Goal: Task Accomplishment & Management: Manage account settings

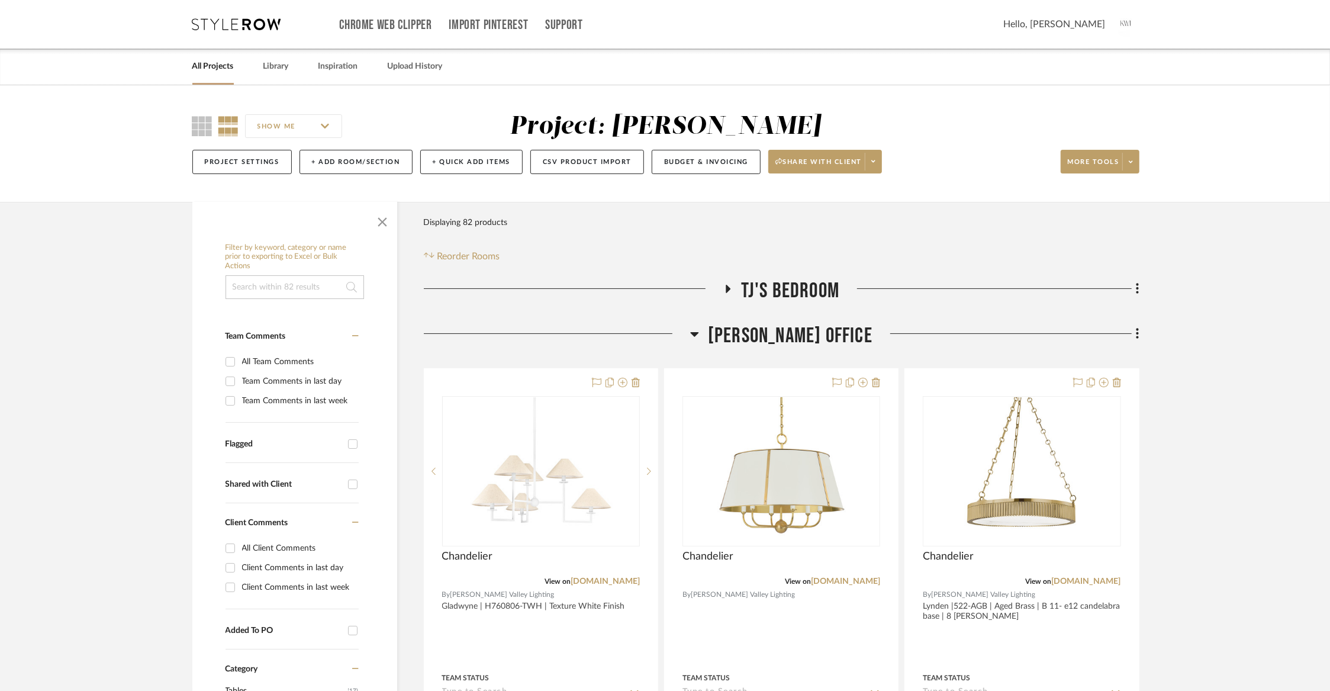
click at [212, 70] on link "All Projects" at bounding box center [212, 67] width 41 height 16
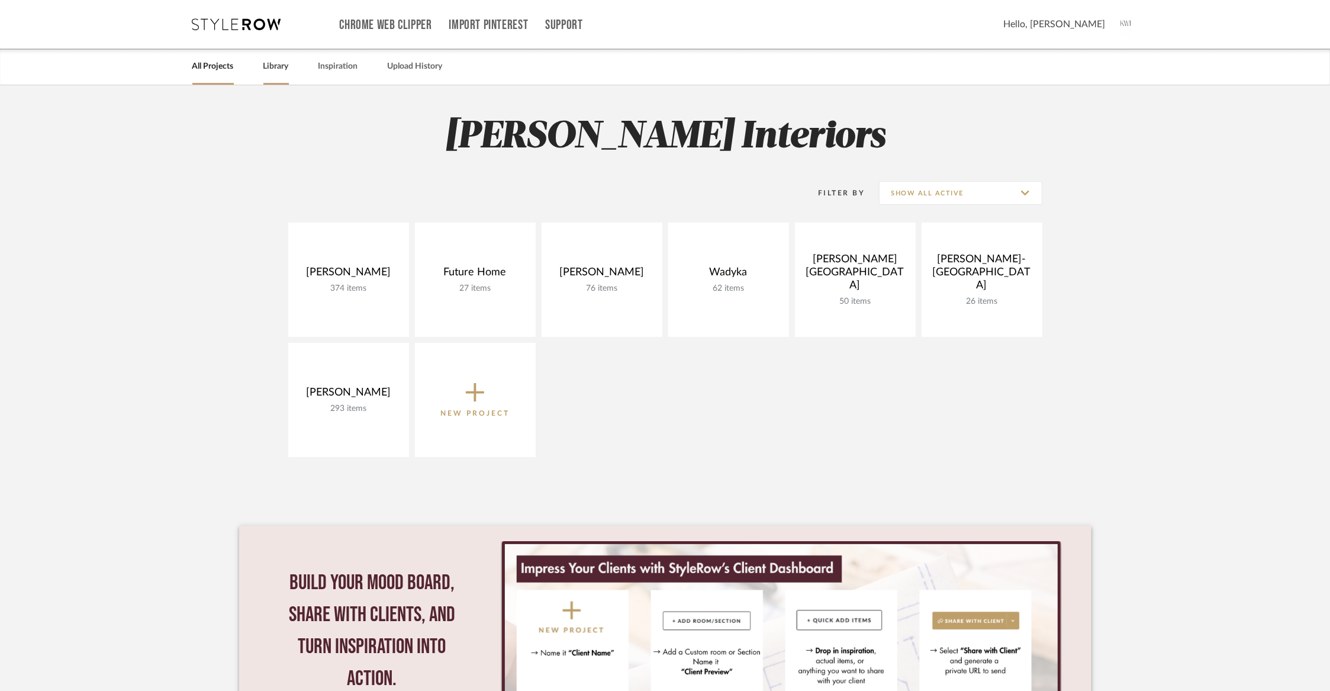
click at [275, 64] on link "Library" at bounding box center [275, 67] width 25 height 16
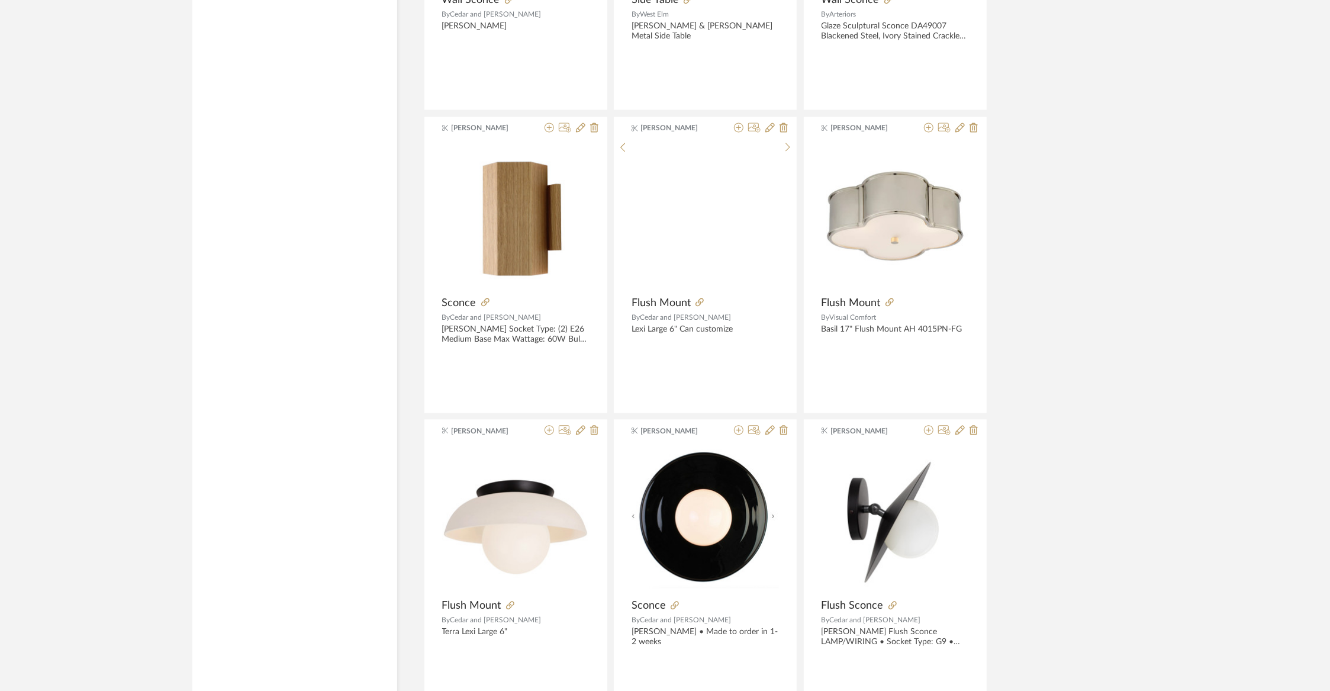
scroll to position [2240, 0]
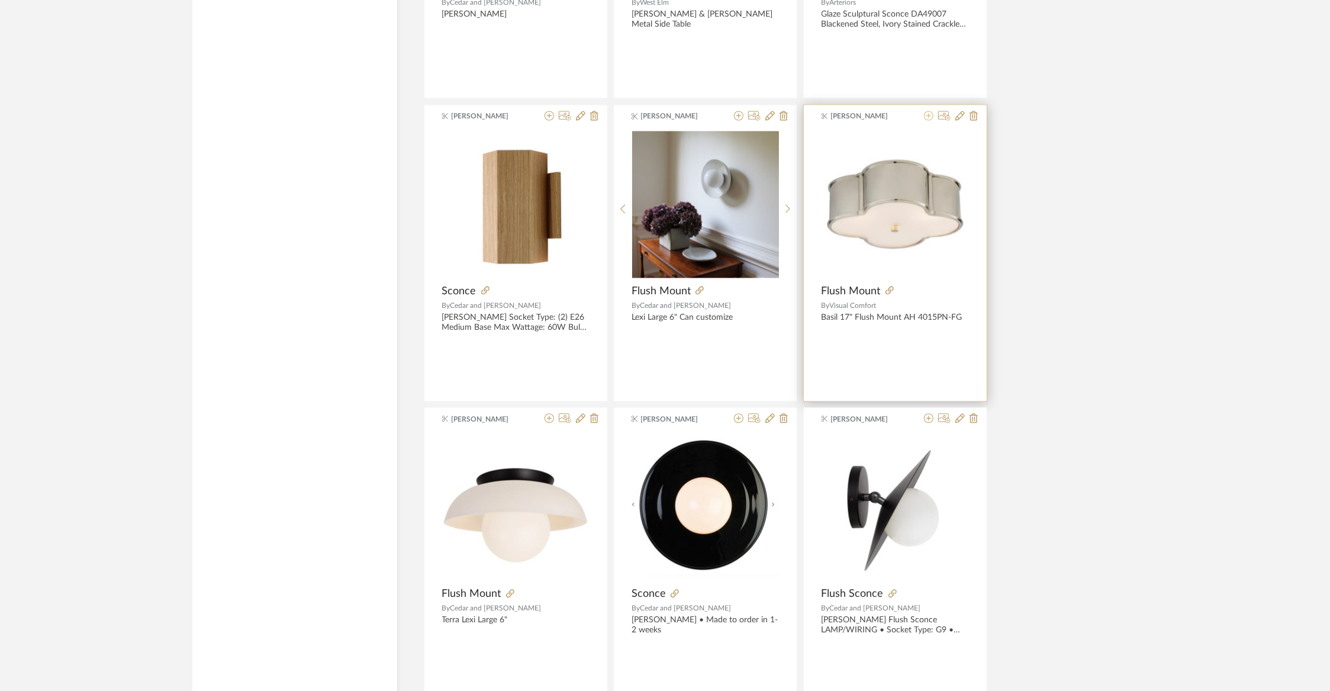
click at [929, 114] on icon at bounding box center [928, 115] width 9 height 9
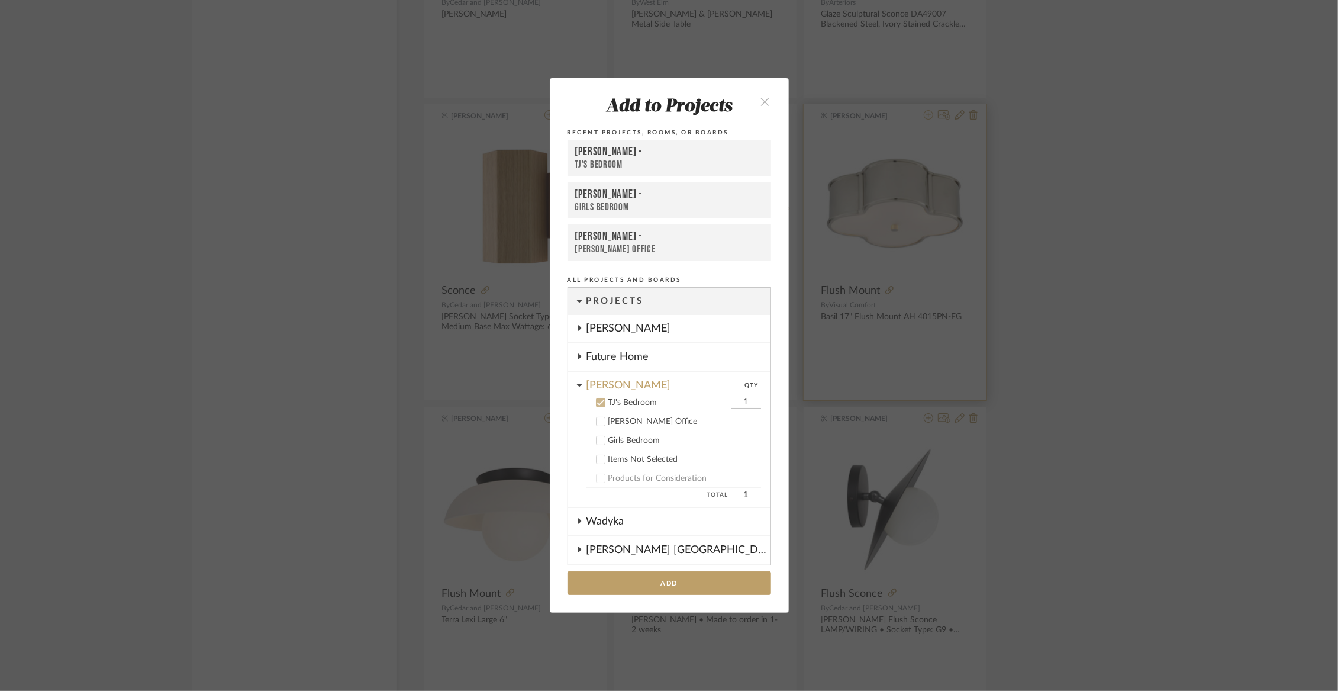
scroll to position [104, 0]
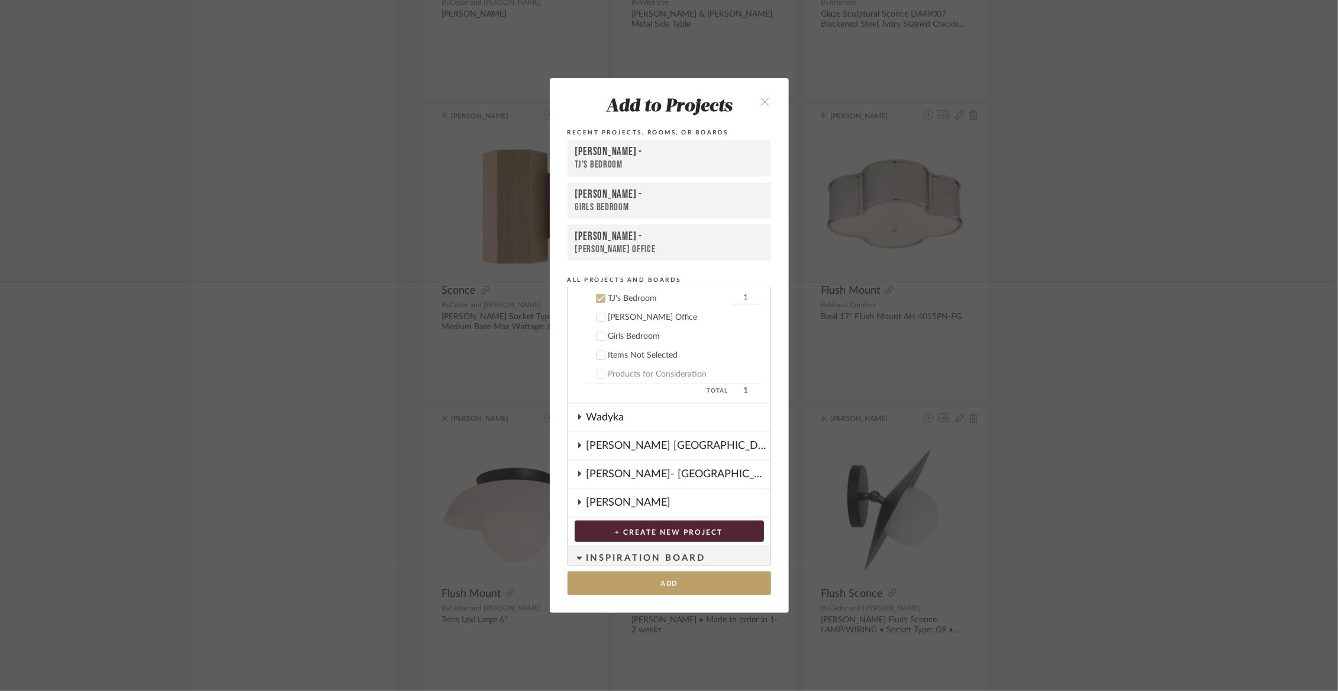
click at [633, 337] on div "Girls Bedroom" at bounding box center [684, 336] width 153 height 10
click at [623, 299] on div "TJ's Bedroom" at bounding box center [668, 299] width 120 height 10
click at [654, 576] on button "Add" at bounding box center [670, 583] width 204 height 24
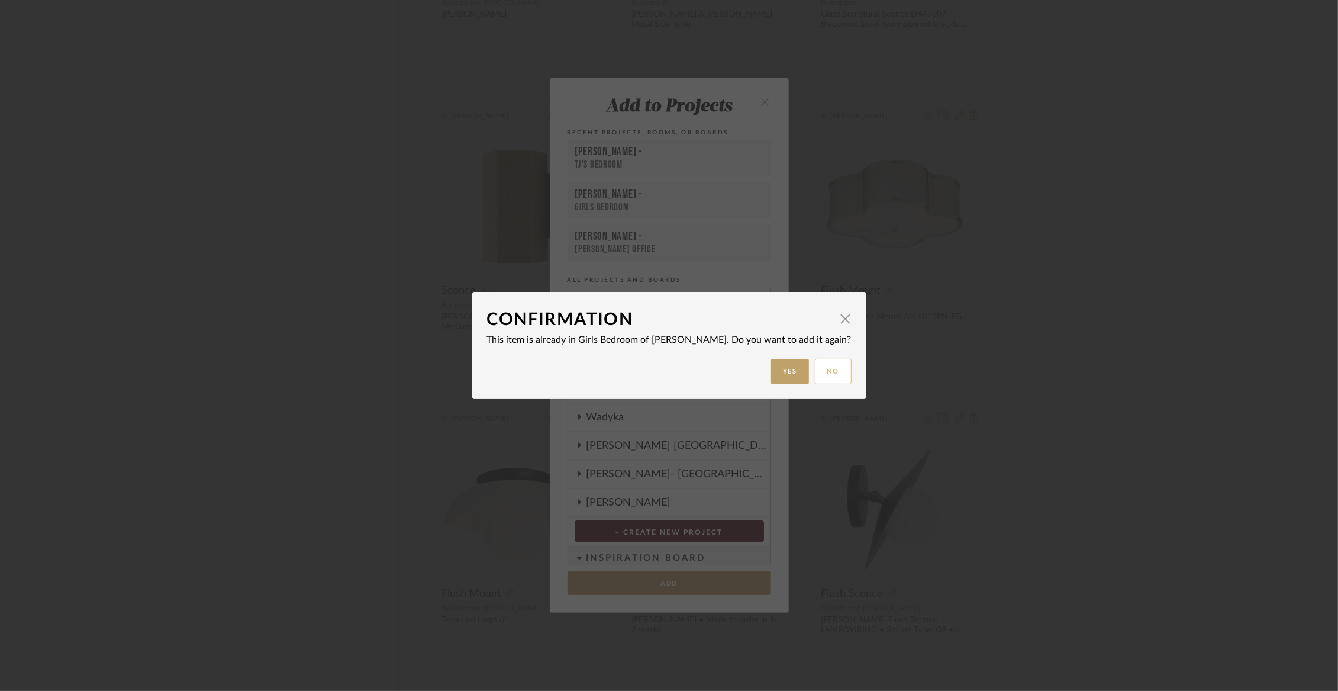
click at [822, 376] on button "No" at bounding box center [833, 371] width 37 height 25
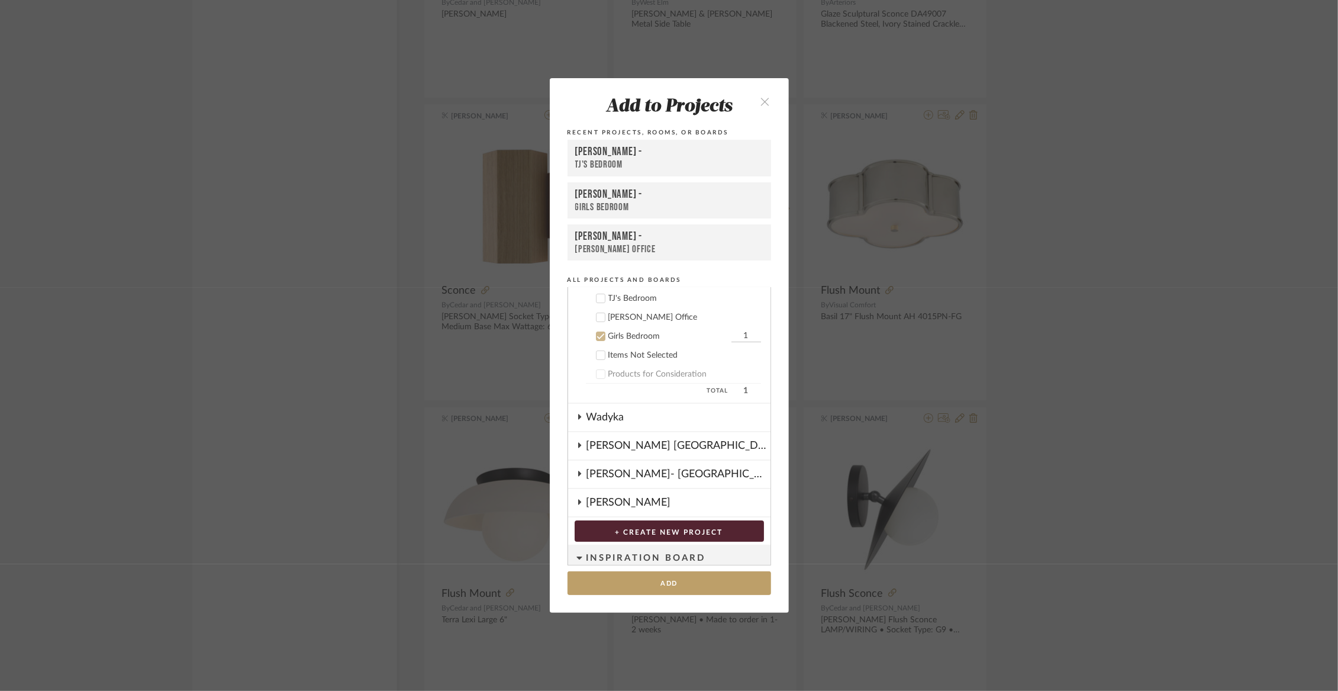
click at [763, 97] on icon "close" at bounding box center [766, 101] width 10 height 10
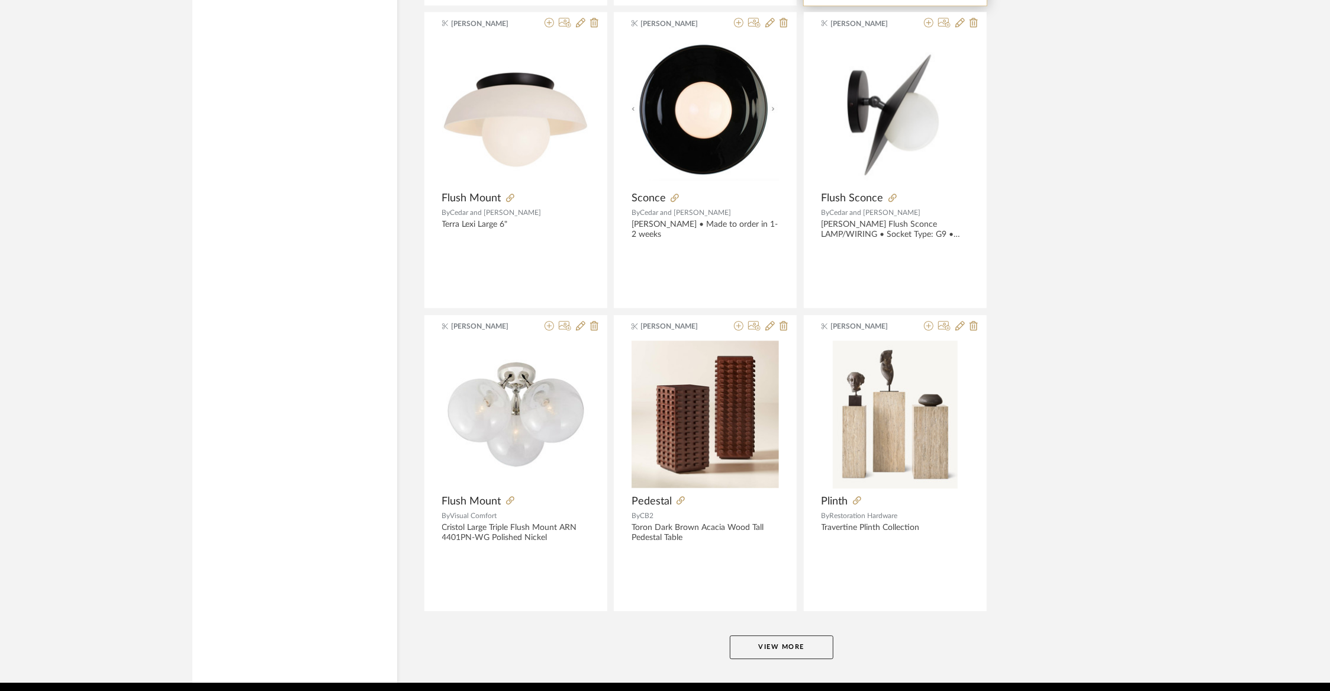
scroll to position [2678, 0]
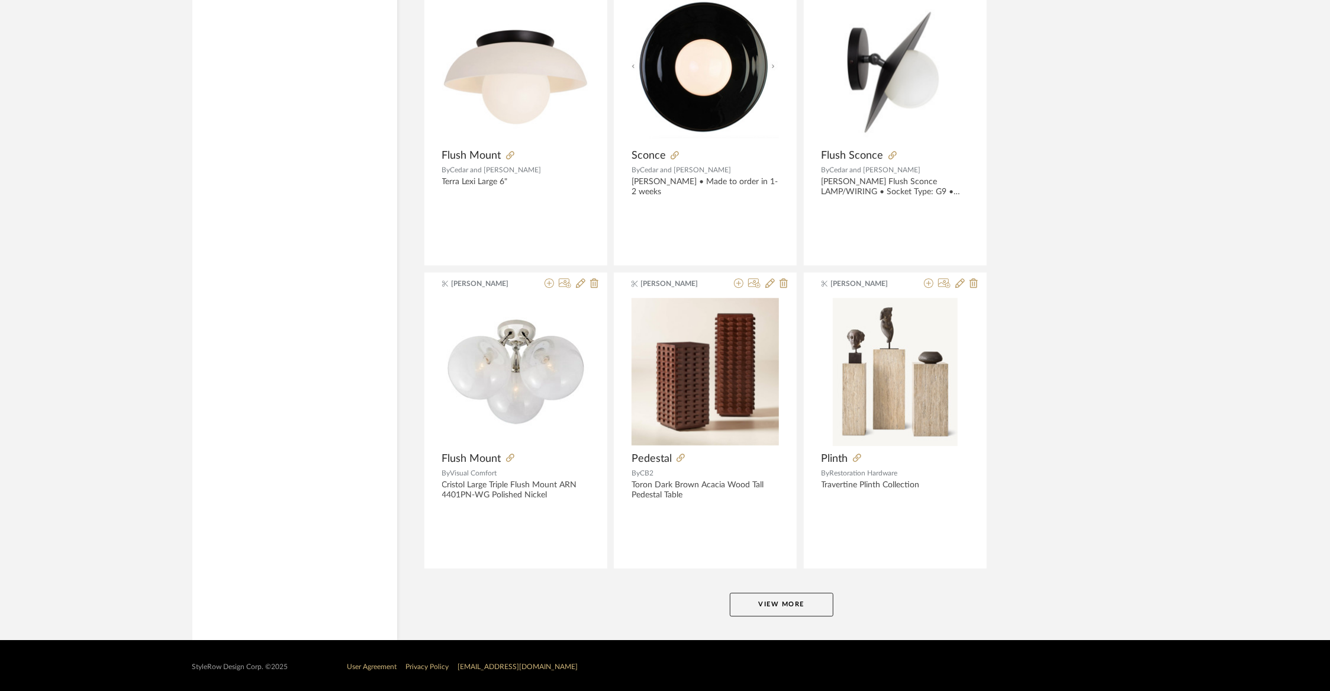
click at [772, 598] on button "View More" at bounding box center [782, 604] width 104 height 24
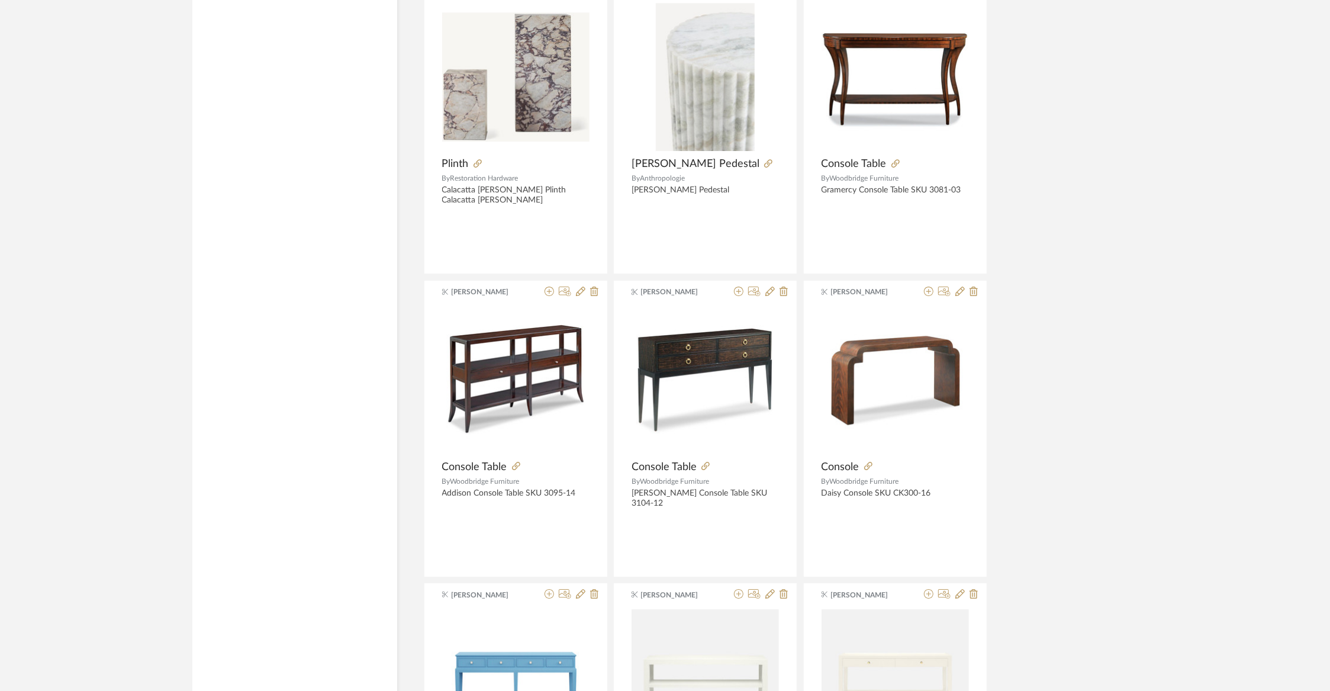
scroll to position [3268, 0]
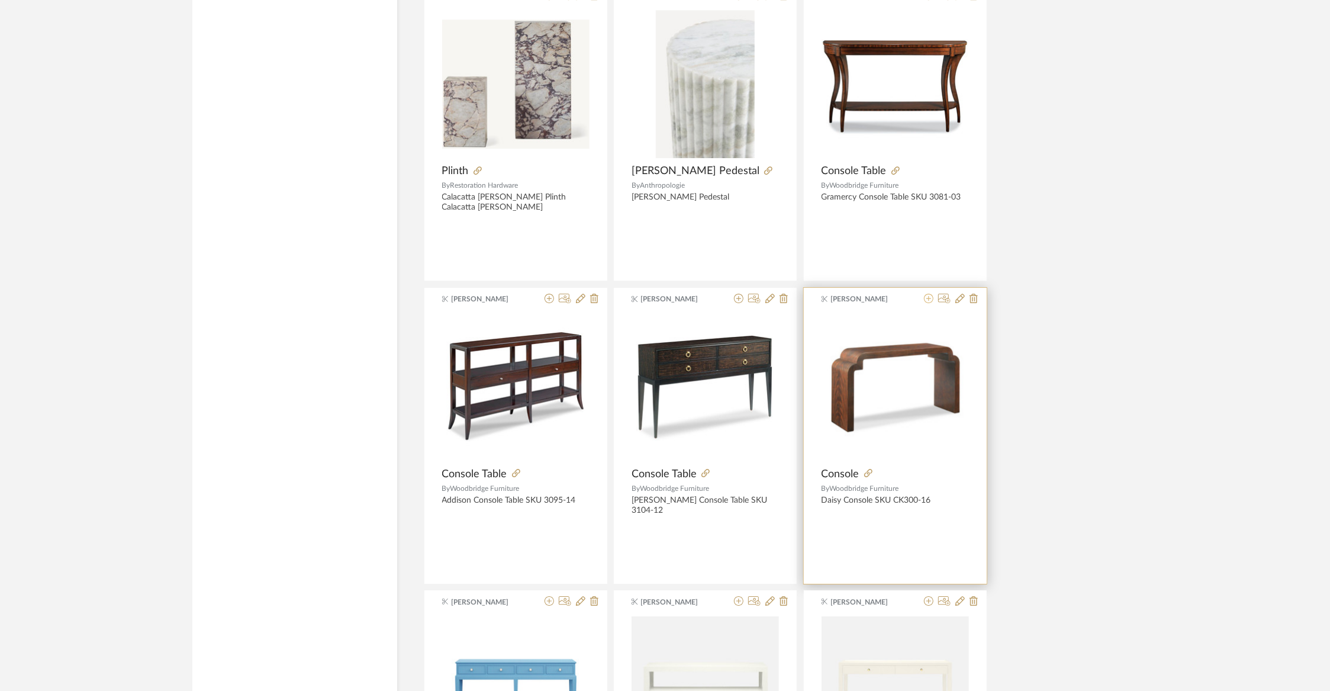
click at [925, 294] on icon at bounding box center [928, 298] width 9 height 9
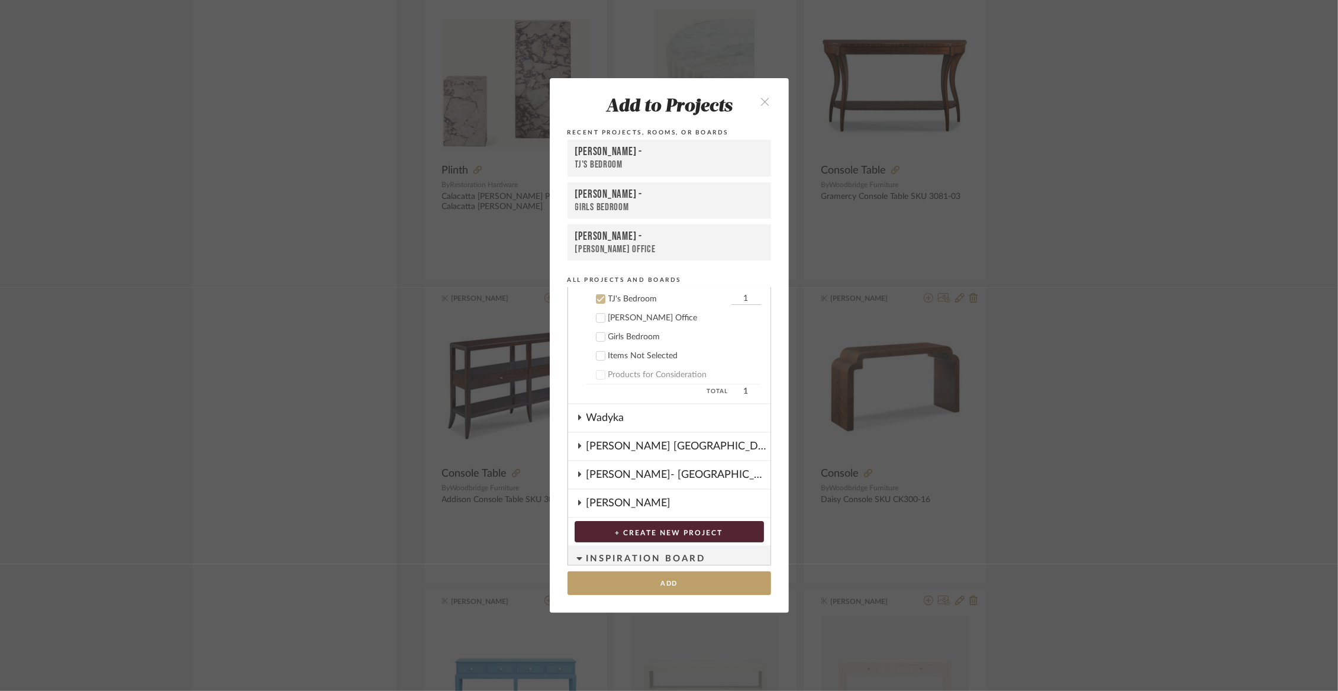
scroll to position [104, 0]
click at [624, 321] on div "[PERSON_NAME] Office" at bounding box center [684, 318] width 153 height 10
click at [620, 302] on div "TJ's Bedroom" at bounding box center [668, 299] width 120 height 10
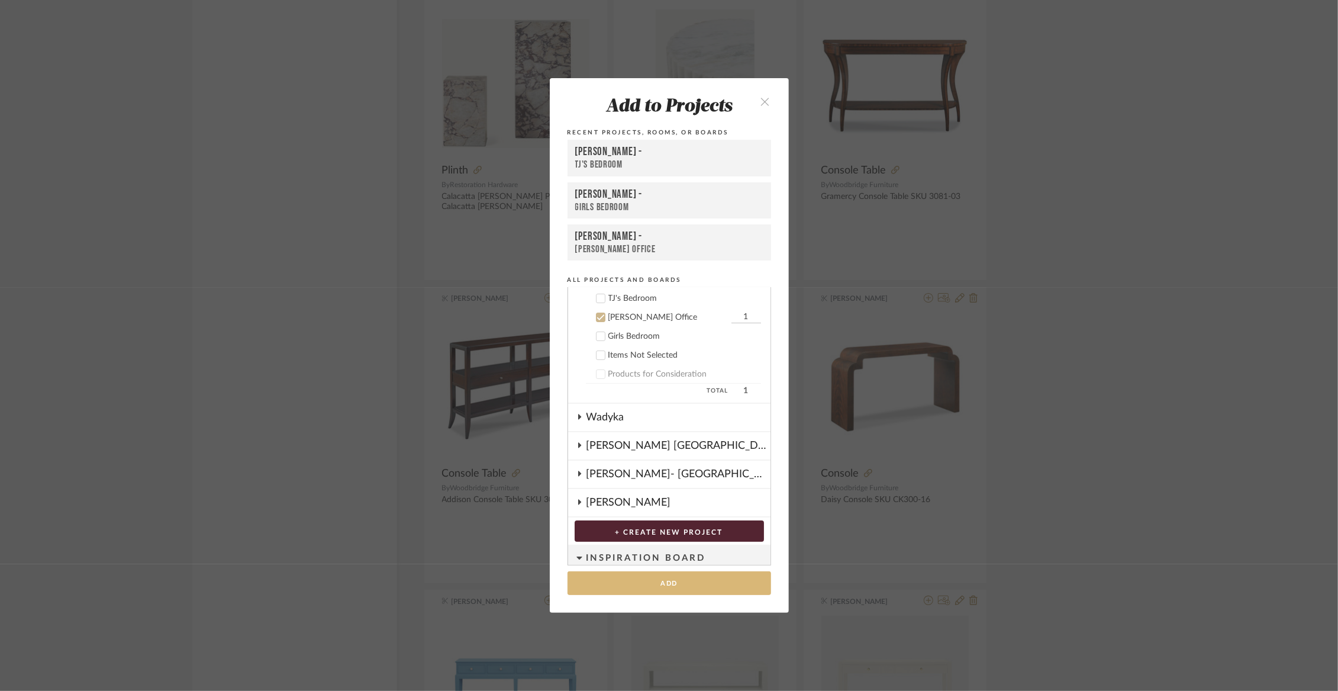
click at [697, 584] on button "Add" at bounding box center [670, 583] width 204 height 24
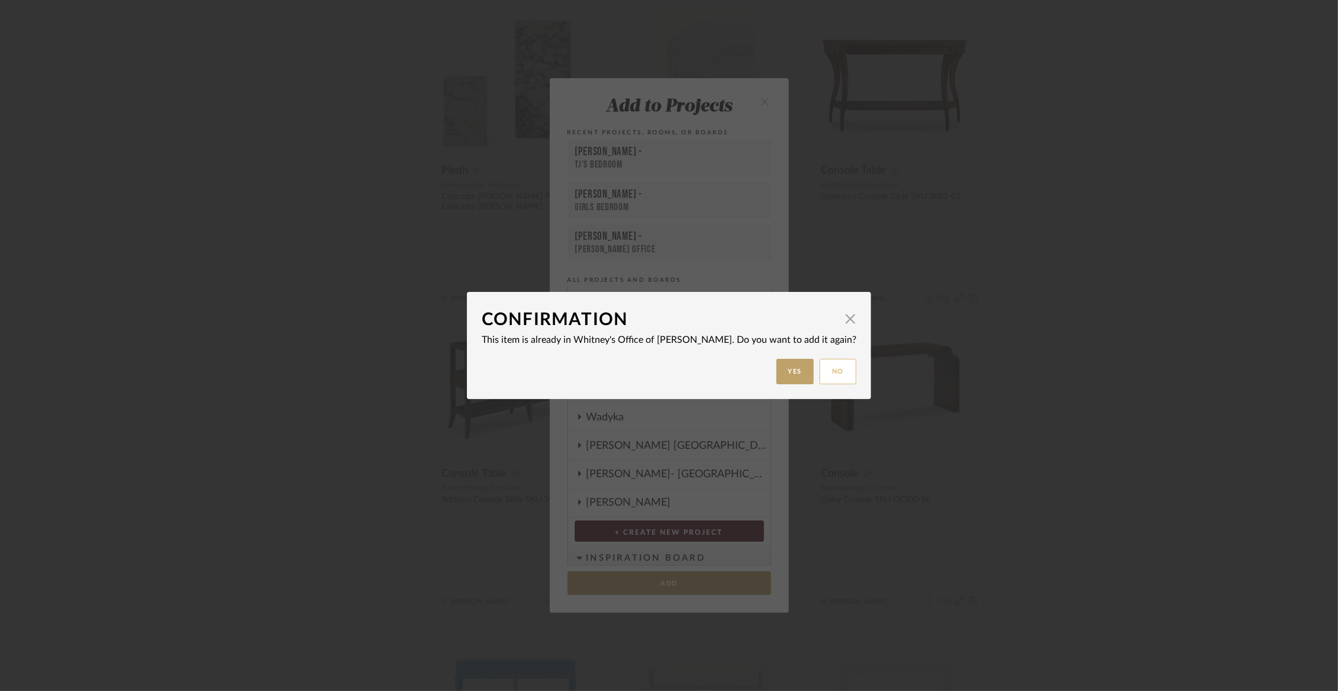
click at [820, 378] on button "No" at bounding box center [838, 371] width 37 height 25
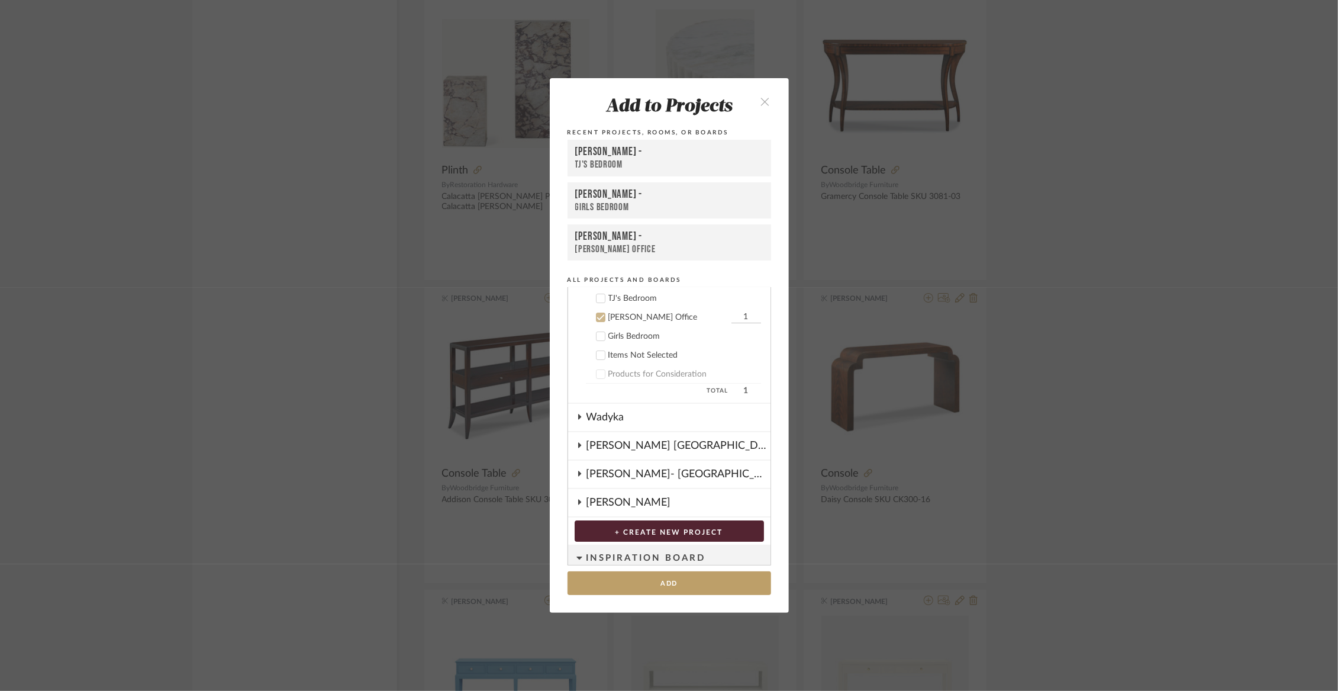
click at [760, 92] on button "close" at bounding box center [765, 101] width 35 height 24
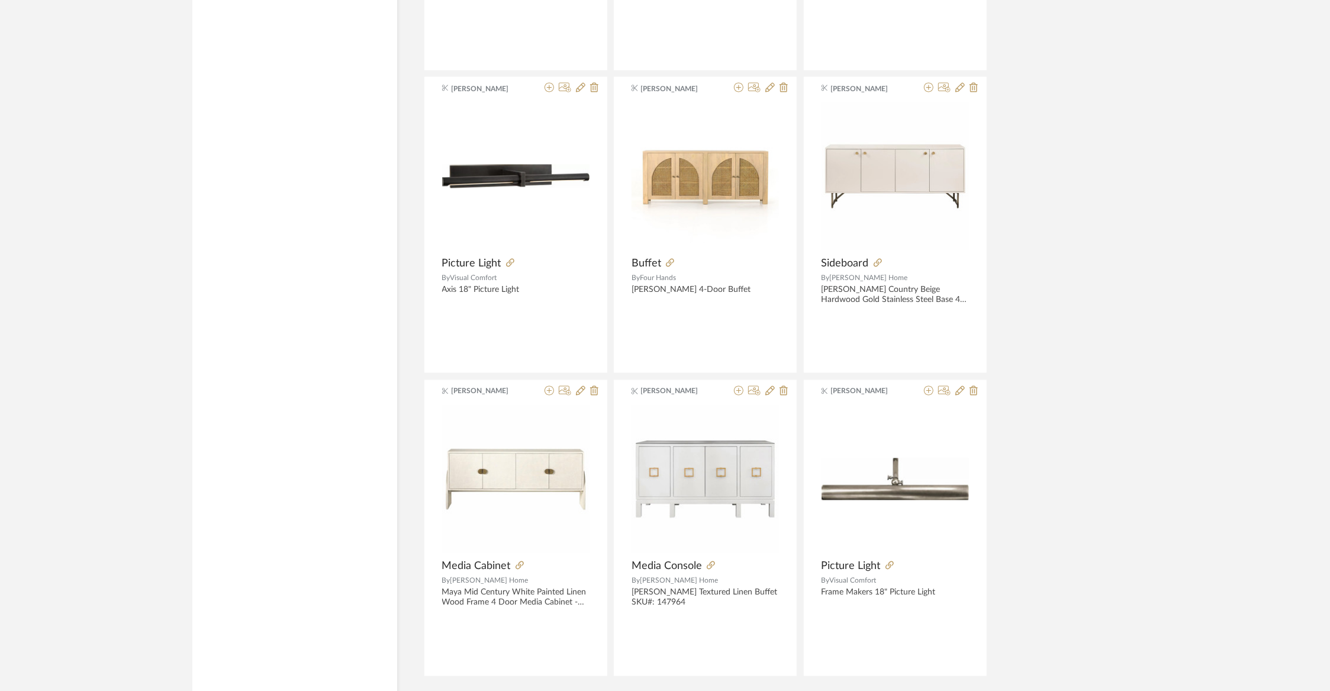
scroll to position [5688, 0]
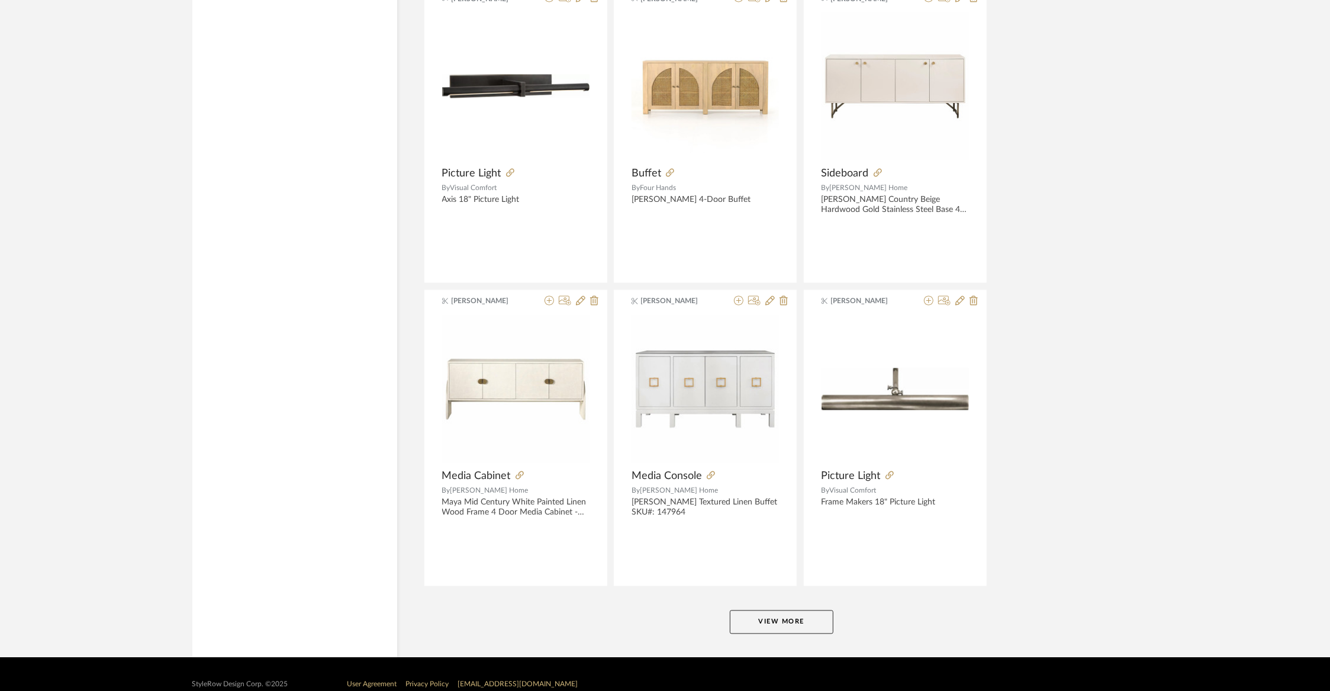
click at [745, 615] on button "View More" at bounding box center [782, 622] width 104 height 24
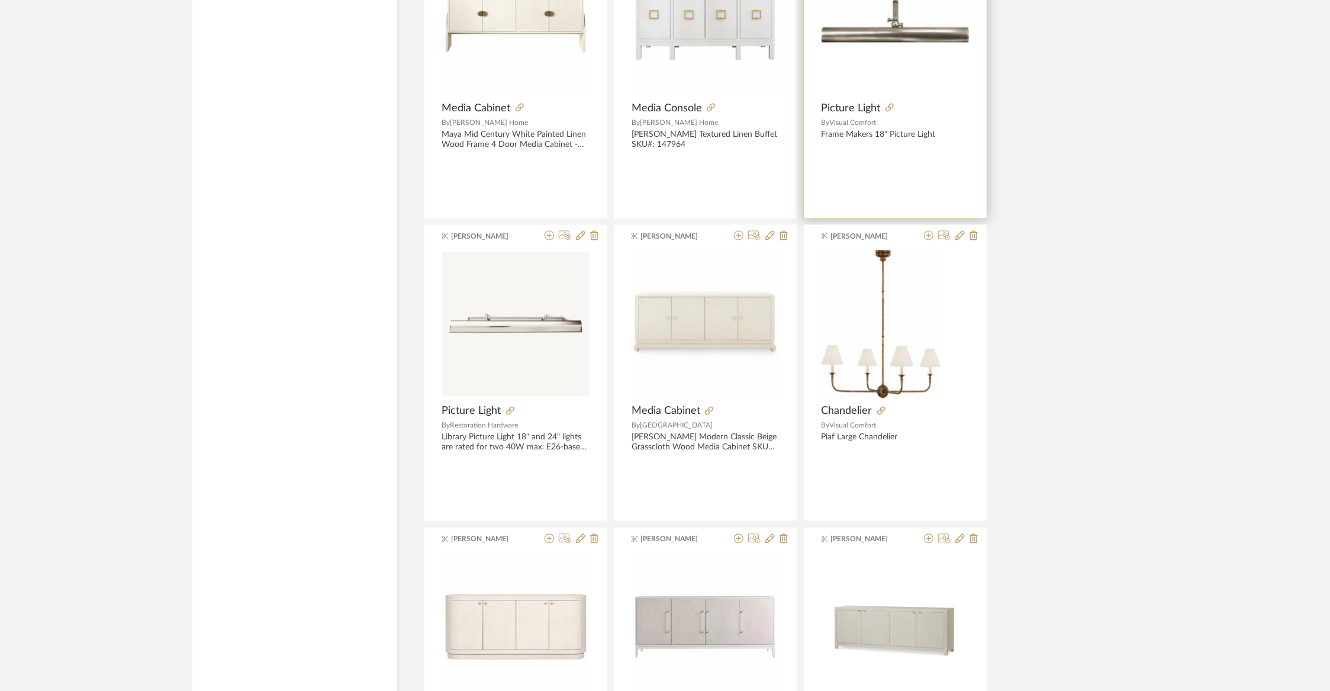
scroll to position [6057, 0]
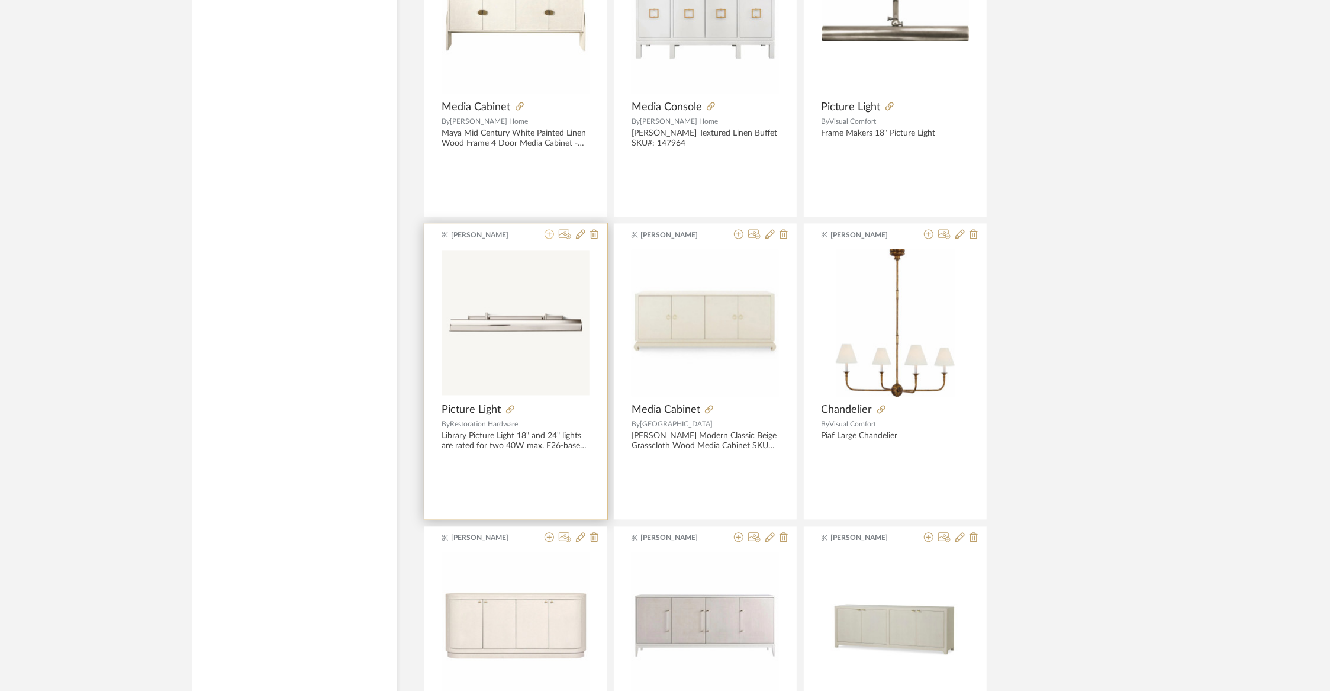
click at [550, 229] on icon at bounding box center [549, 233] width 9 height 9
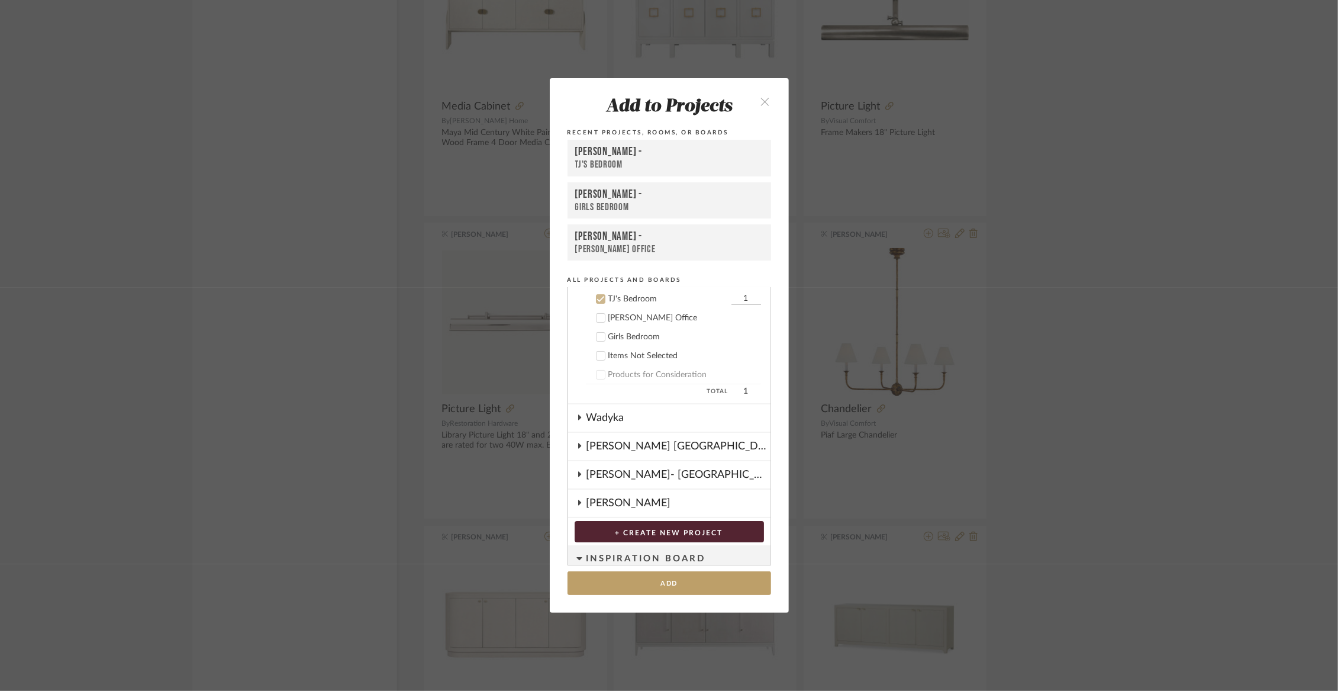
scroll to position [104, 0]
click at [637, 318] on div "[PERSON_NAME] Office" at bounding box center [684, 318] width 153 height 10
click at [630, 297] on div "TJ's Bedroom" at bounding box center [668, 299] width 120 height 10
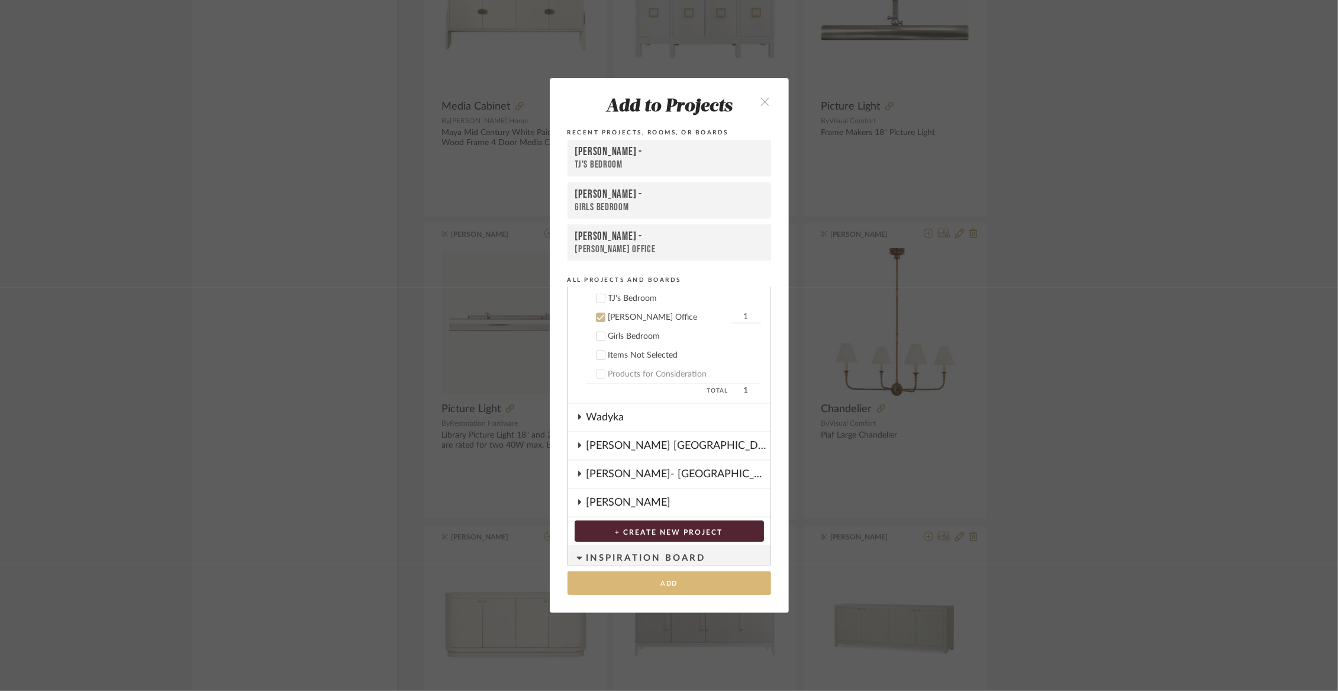
click at [667, 580] on button "Add" at bounding box center [670, 583] width 204 height 24
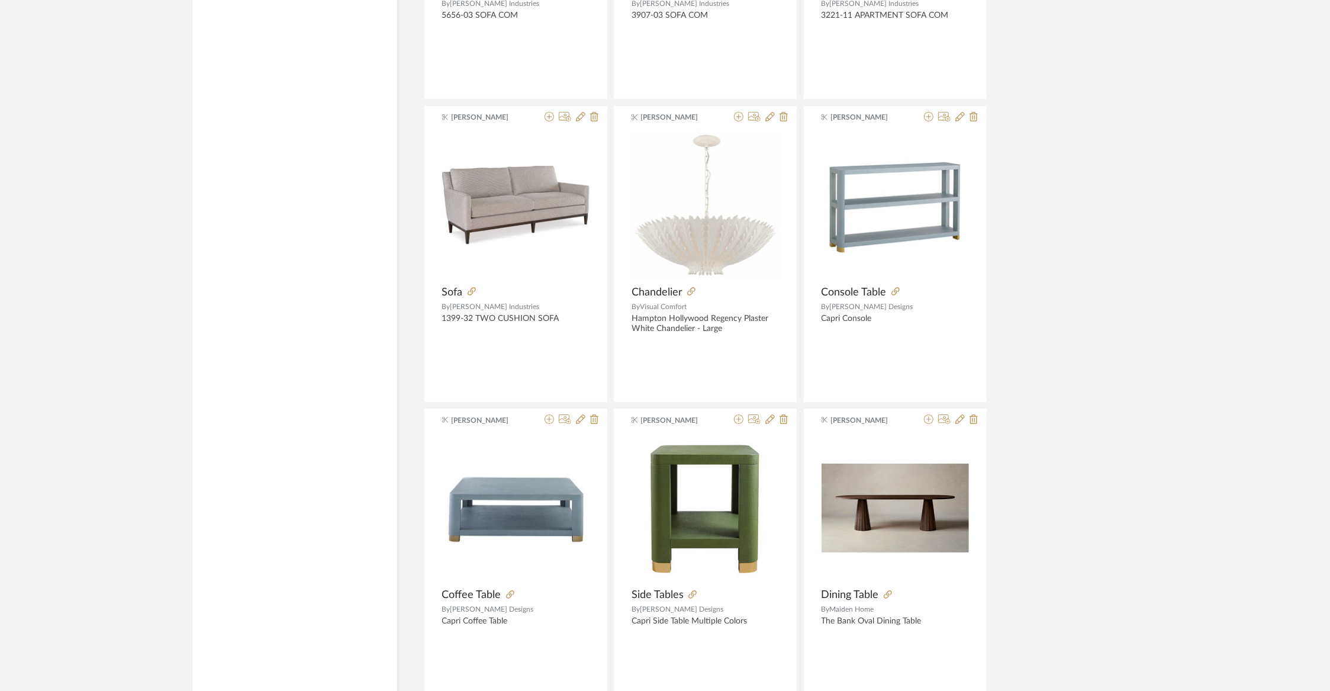
scroll to position [7700, 0]
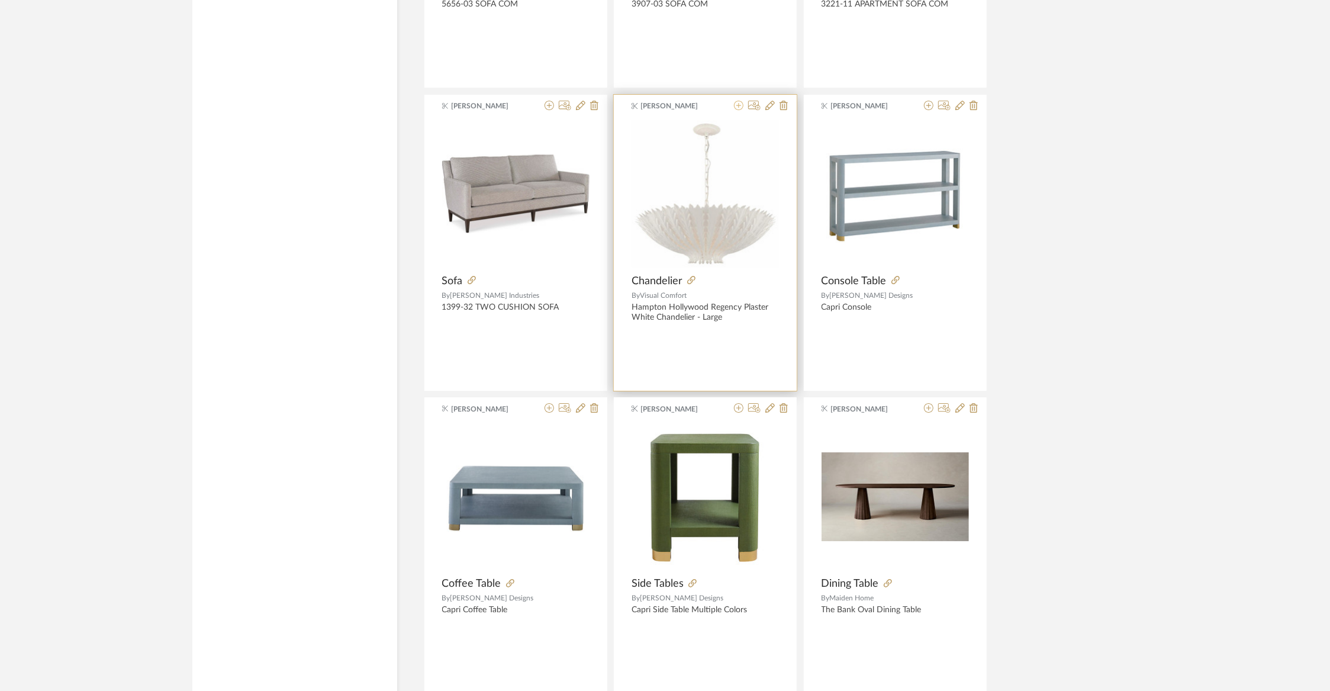
click at [739, 101] on icon at bounding box center [738, 105] width 9 height 9
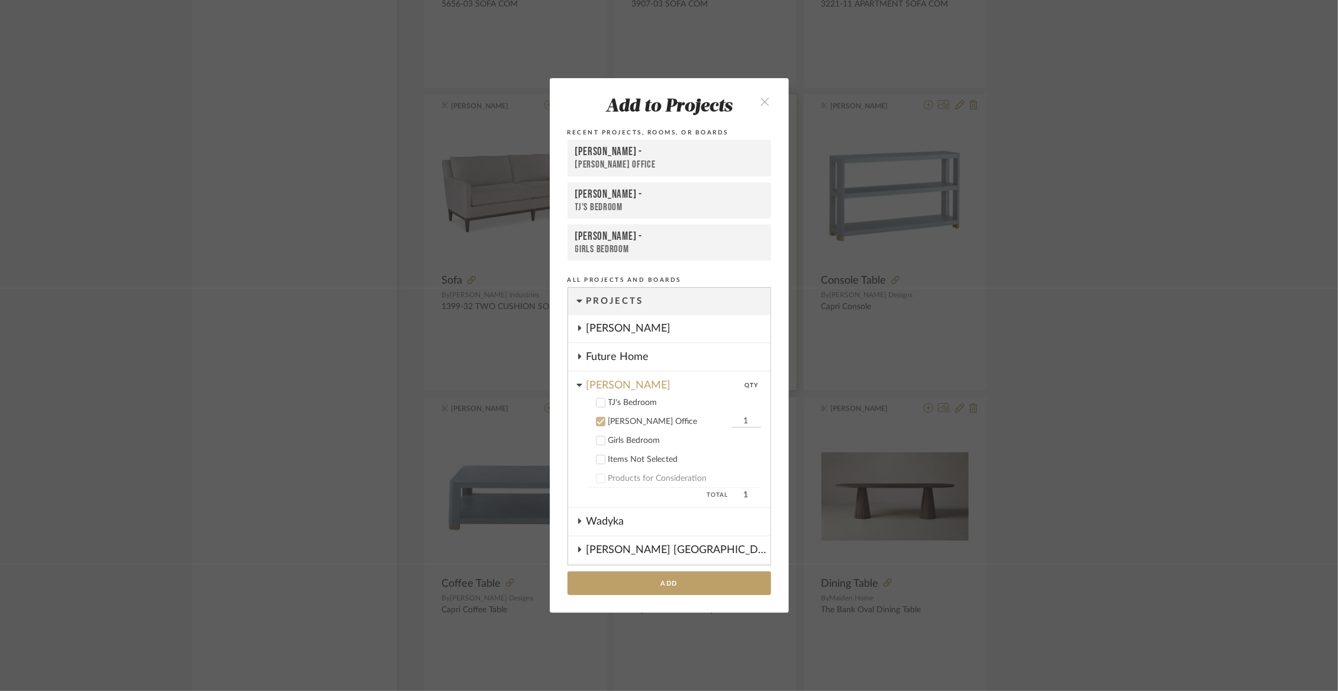
scroll to position [123, 0]
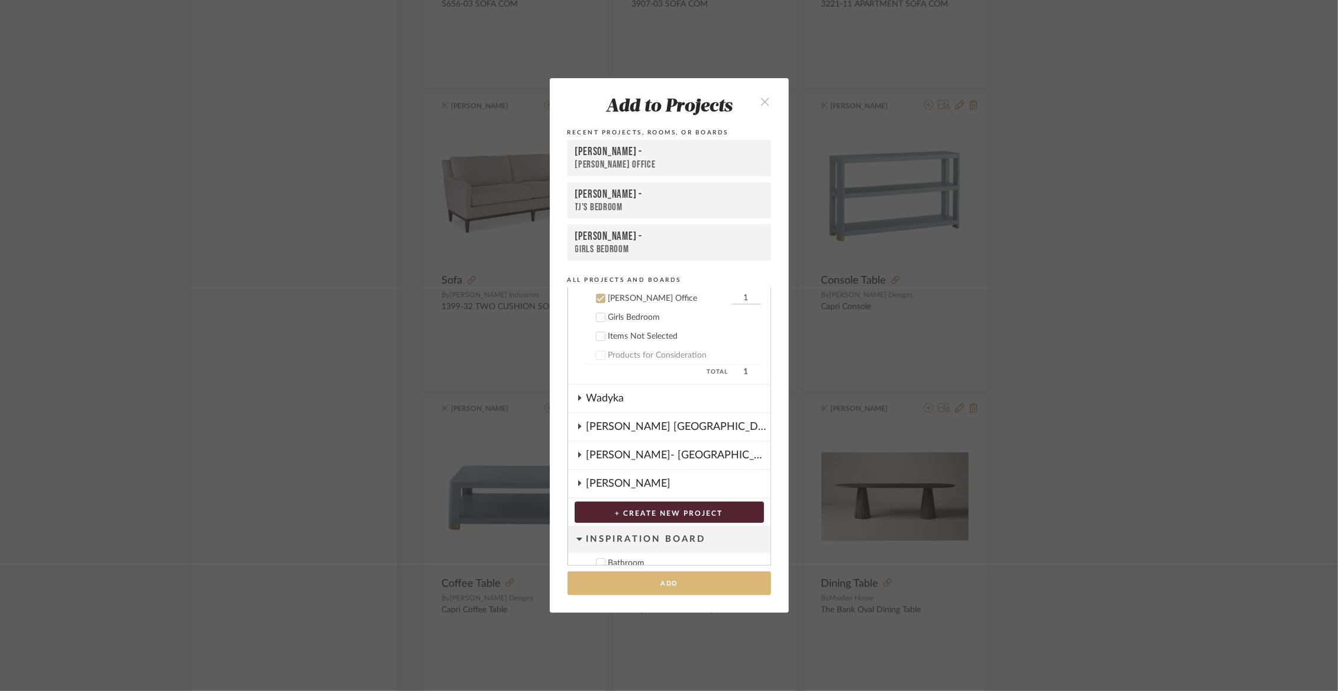
click at [658, 585] on button "Add" at bounding box center [670, 583] width 204 height 24
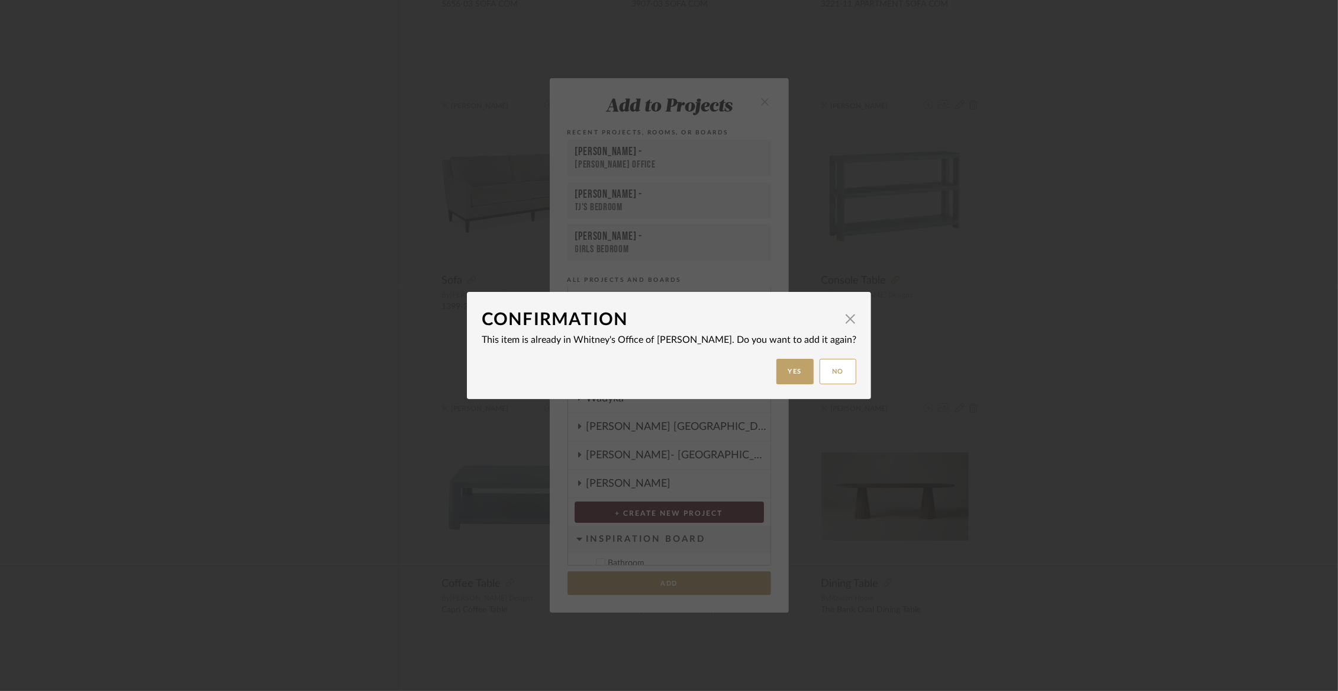
click at [818, 386] on dialog-content "Confirmation × This item is already in Whitney's Office of [PERSON_NAME]. Do yo…" at bounding box center [669, 345] width 404 height 107
click at [820, 376] on button "No" at bounding box center [838, 371] width 37 height 25
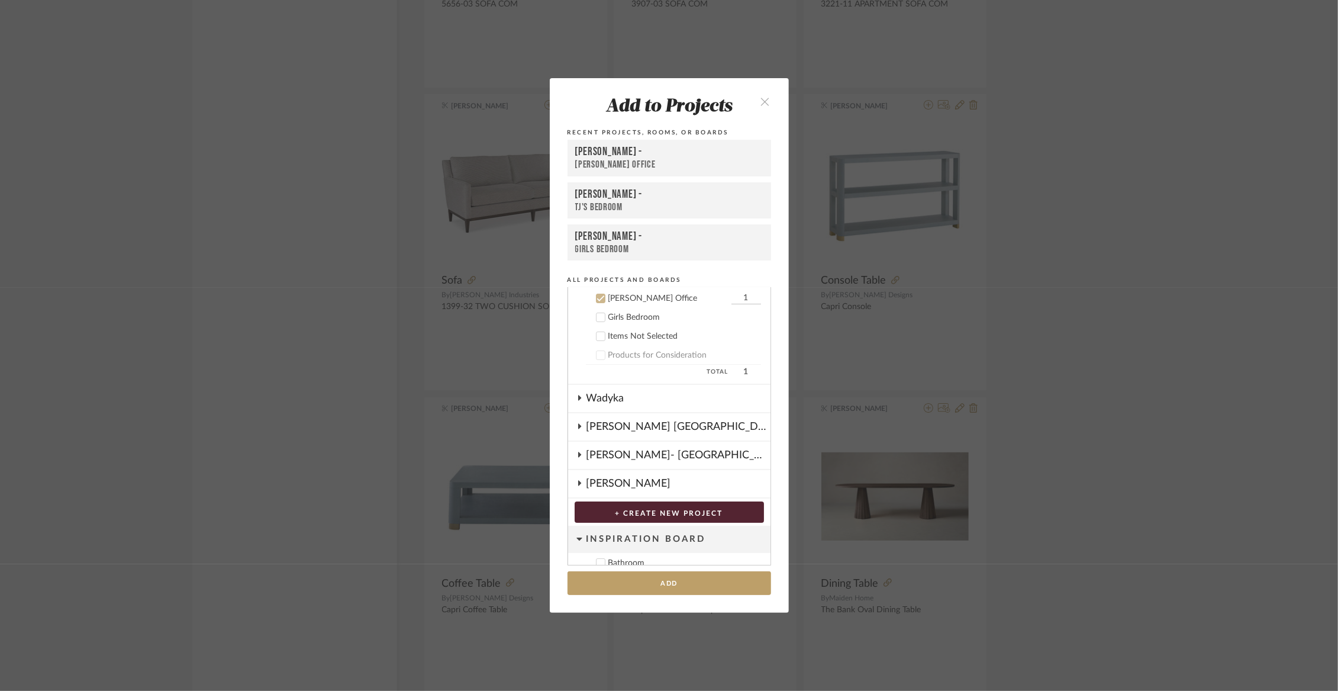
click at [761, 98] on icon "close" at bounding box center [766, 101] width 10 height 10
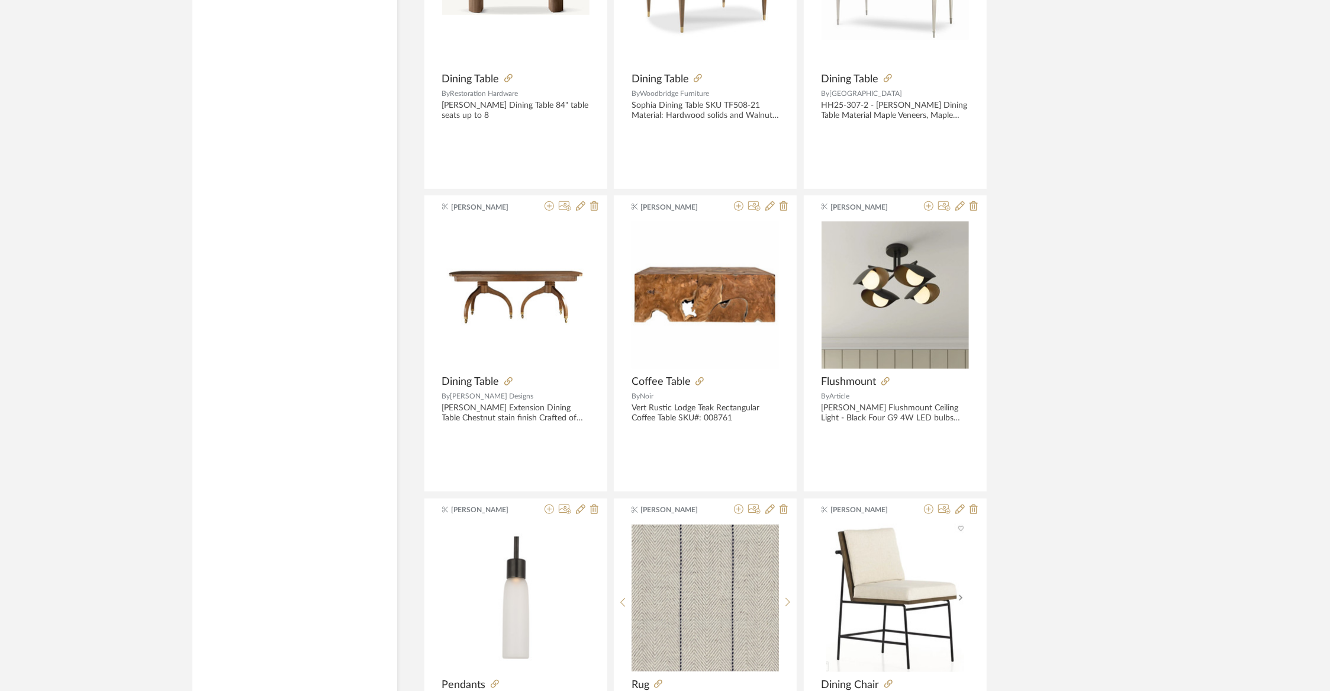
scroll to position [8725, 0]
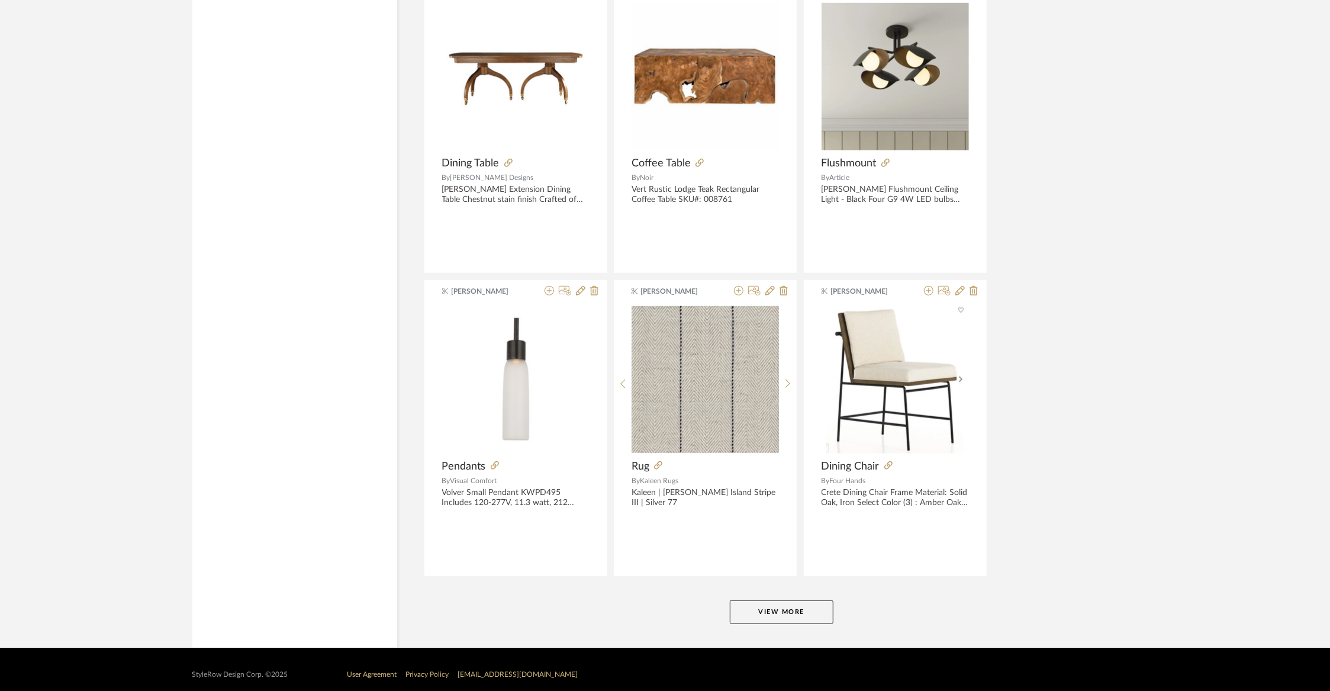
click at [753, 608] on button "View More" at bounding box center [782, 612] width 104 height 24
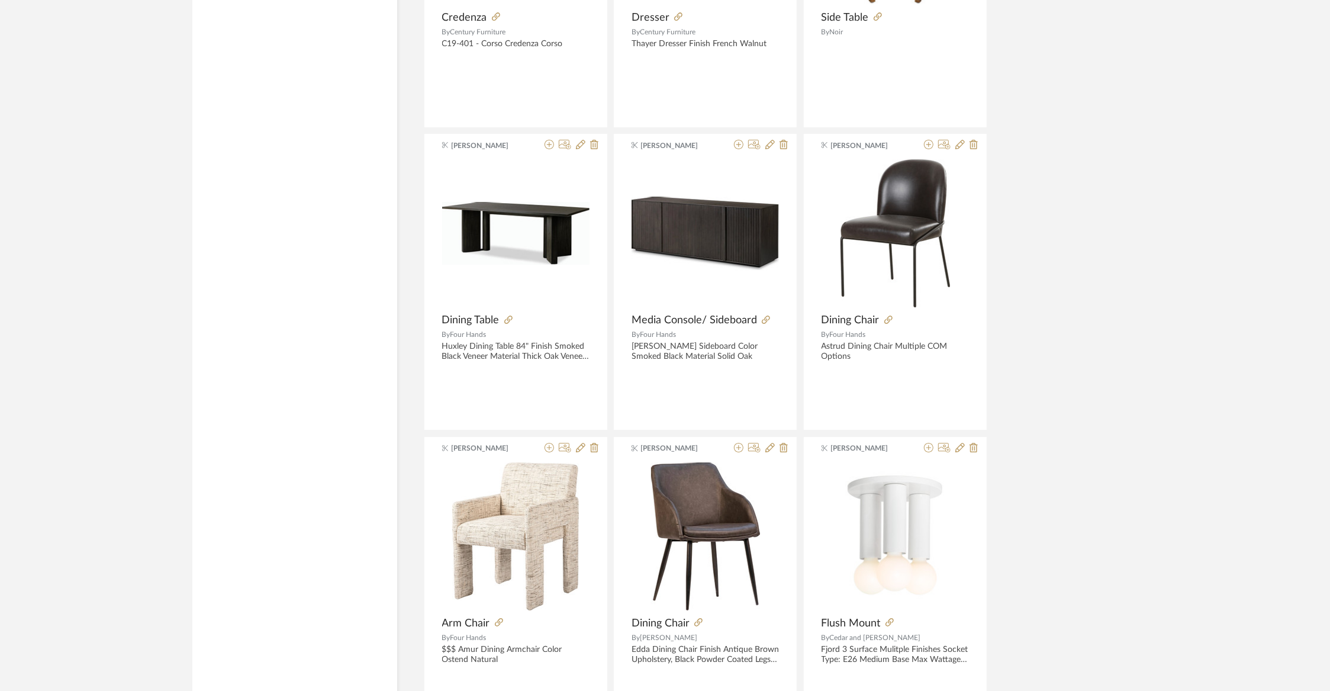
scroll to position [11749, 0]
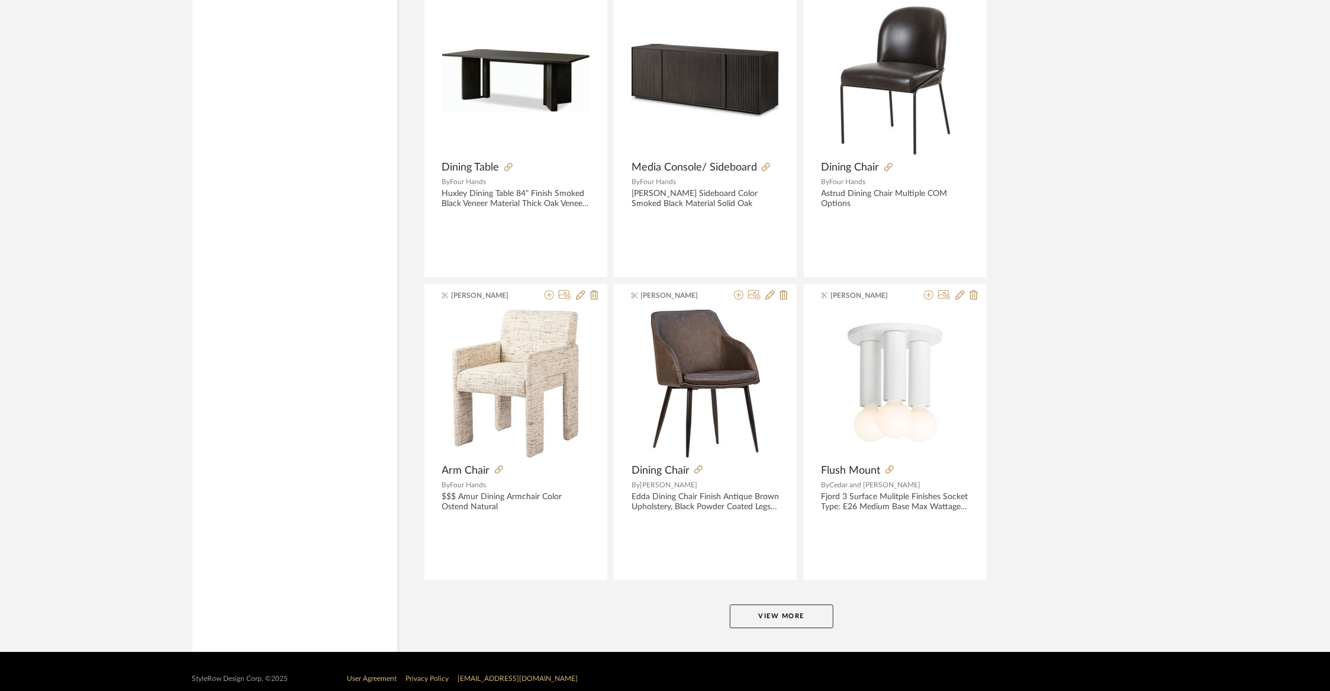
click at [756, 604] on button "View More" at bounding box center [782, 616] width 104 height 24
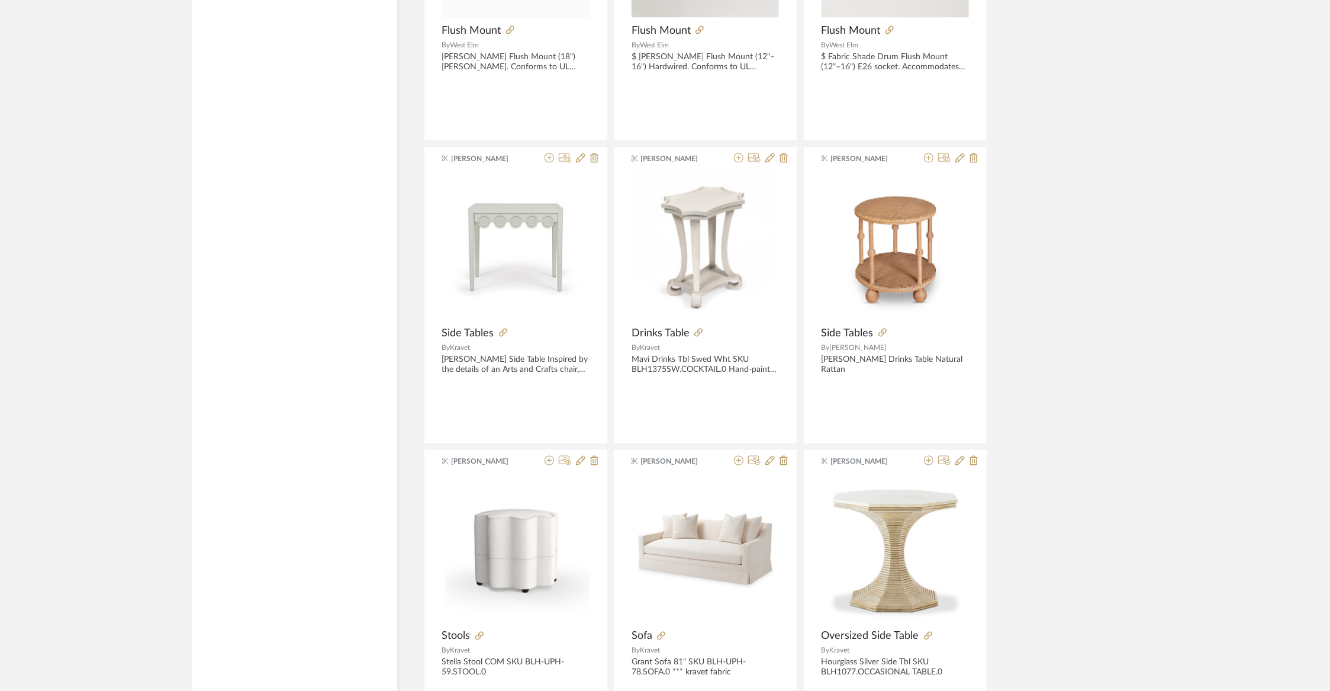
scroll to position [13705, 0]
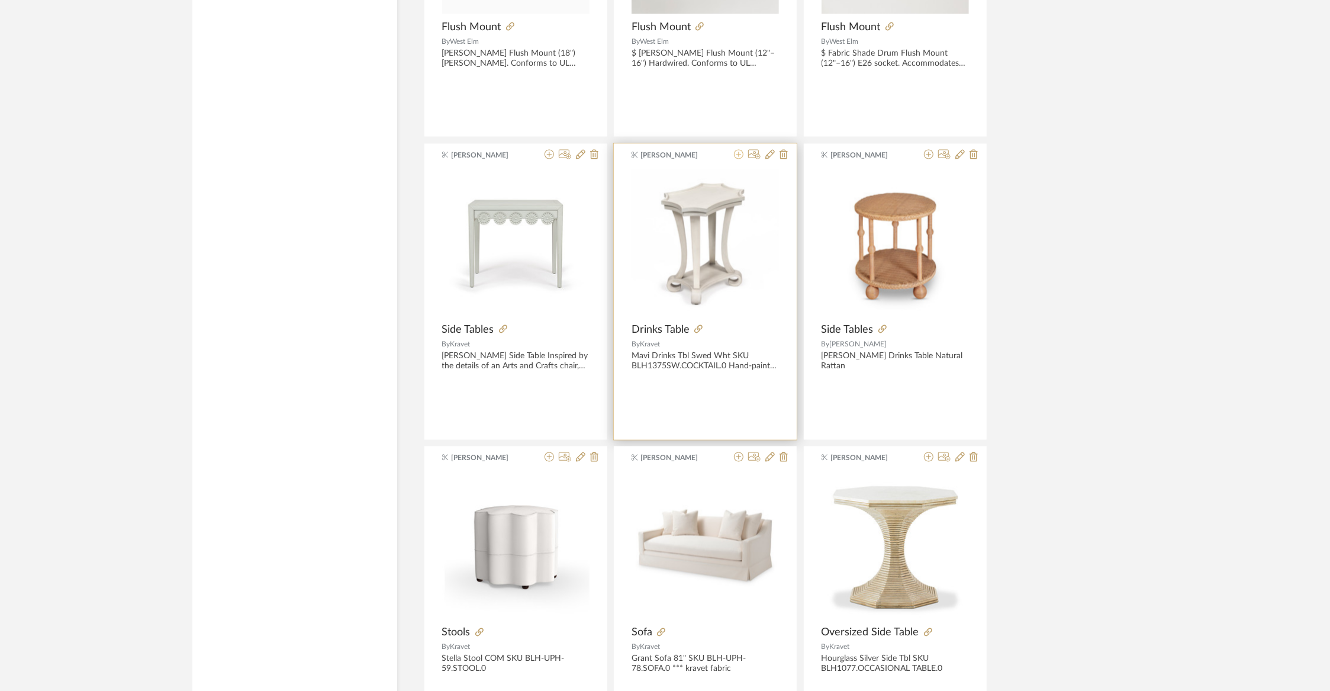
click at [736, 150] on icon at bounding box center [738, 154] width 9 height 9
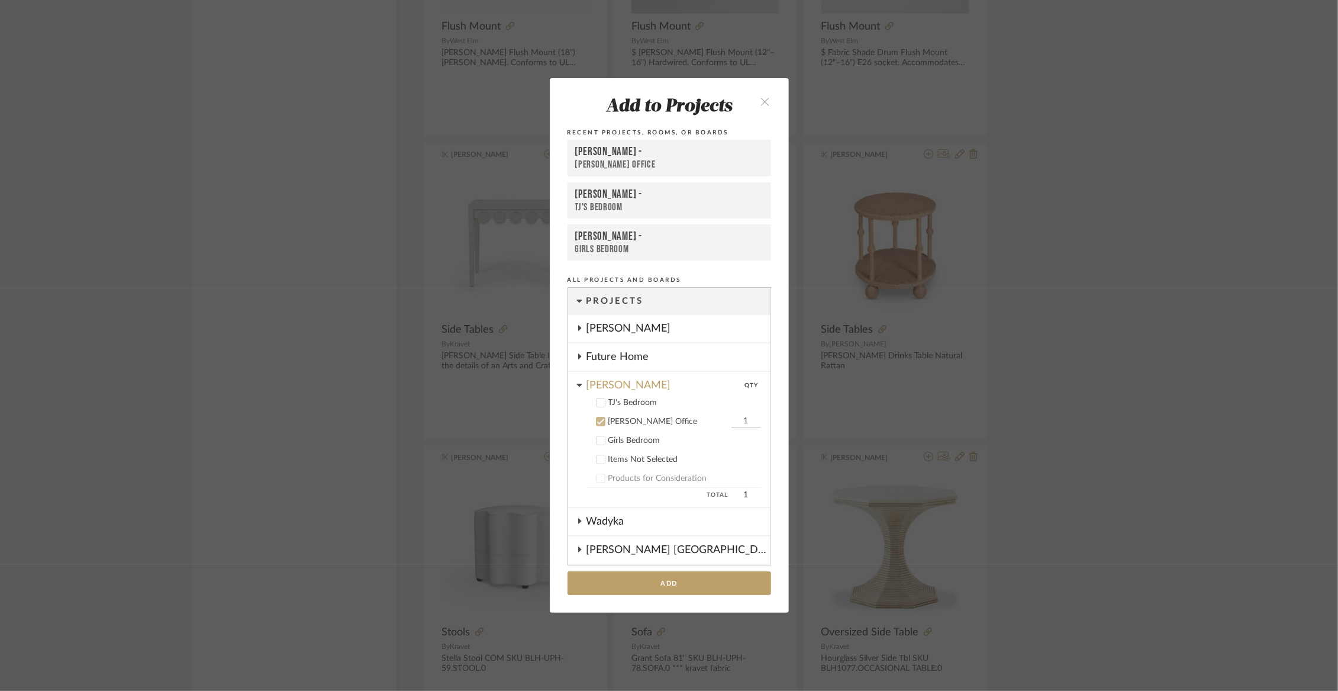
scroll to position [123, 0]
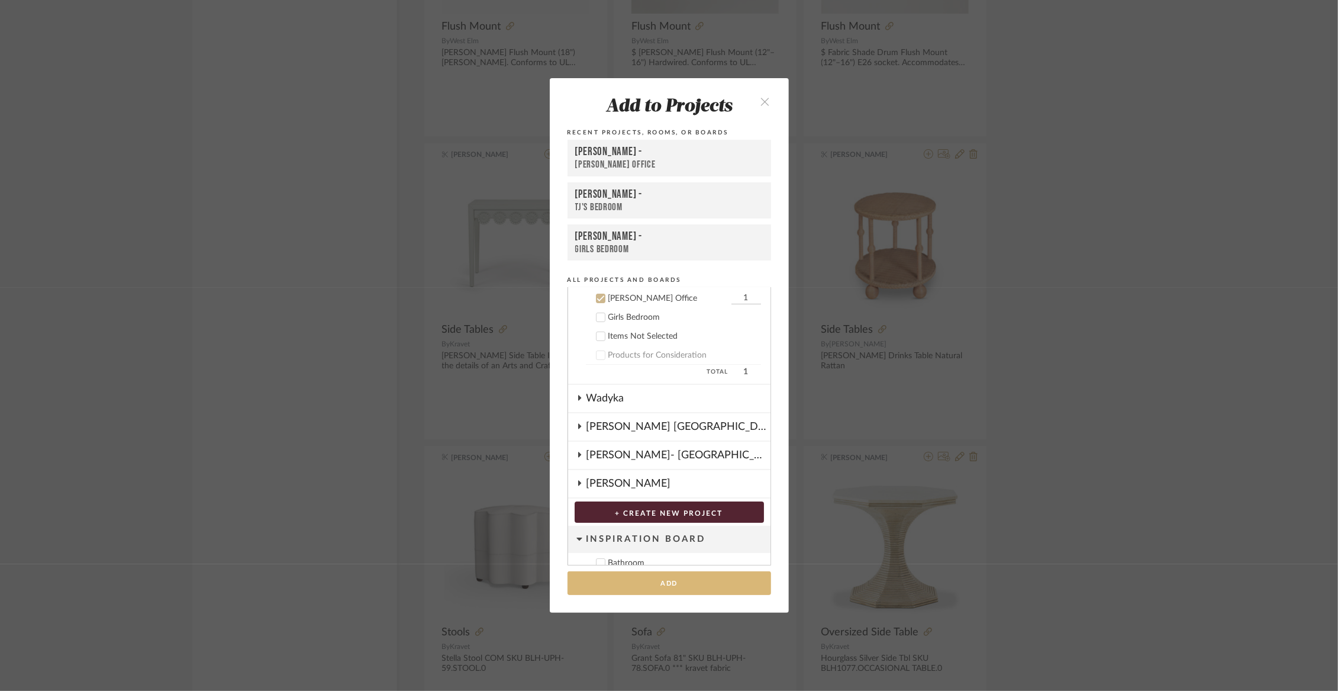
click at [636, 584] on button "Add" at bounding box center [670, 583] width 204 height 24
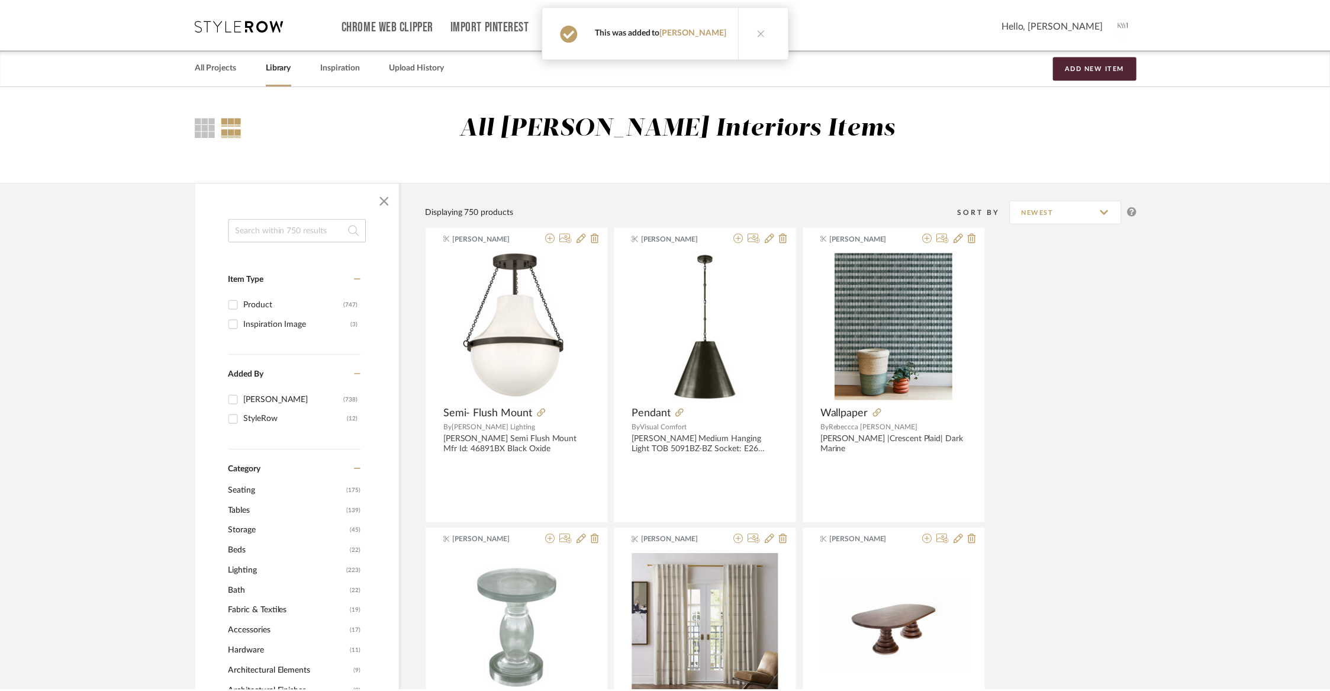
scroll to position [13705, 0]
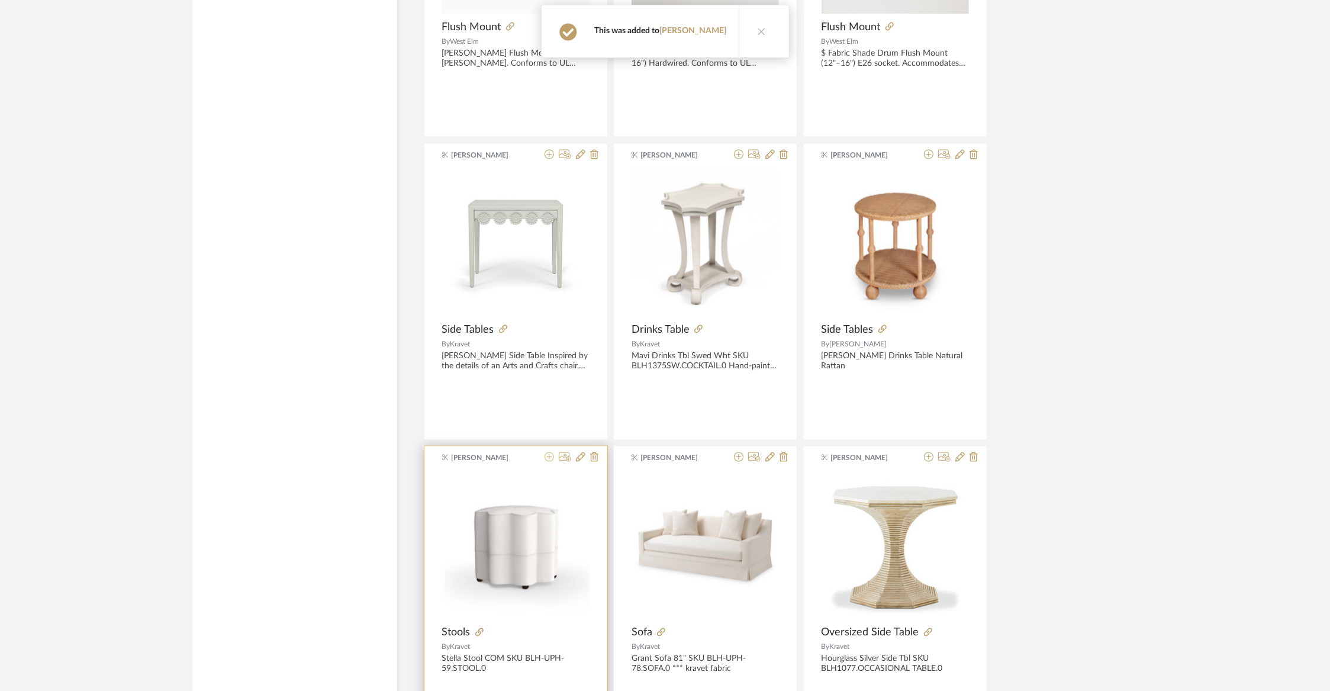
click at [552, 452] on icon at bounding box center [549, 456] width 9 height 9
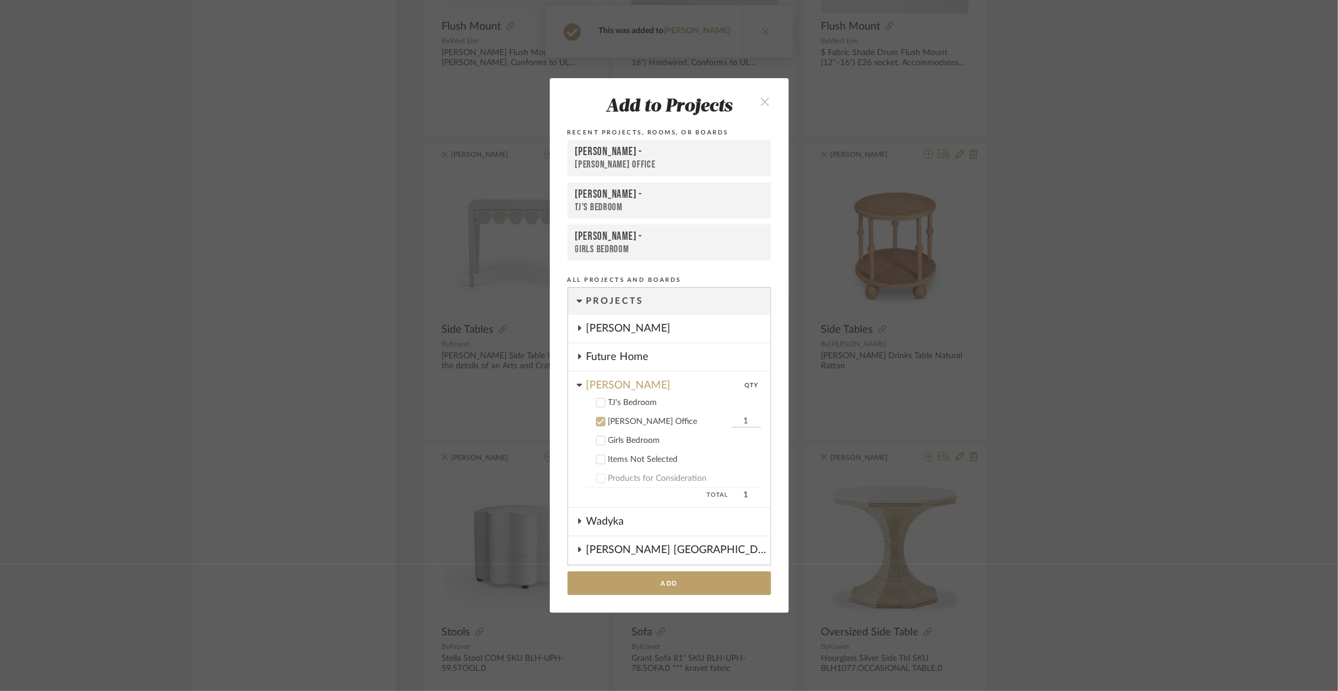
scroll to position [123, 0]
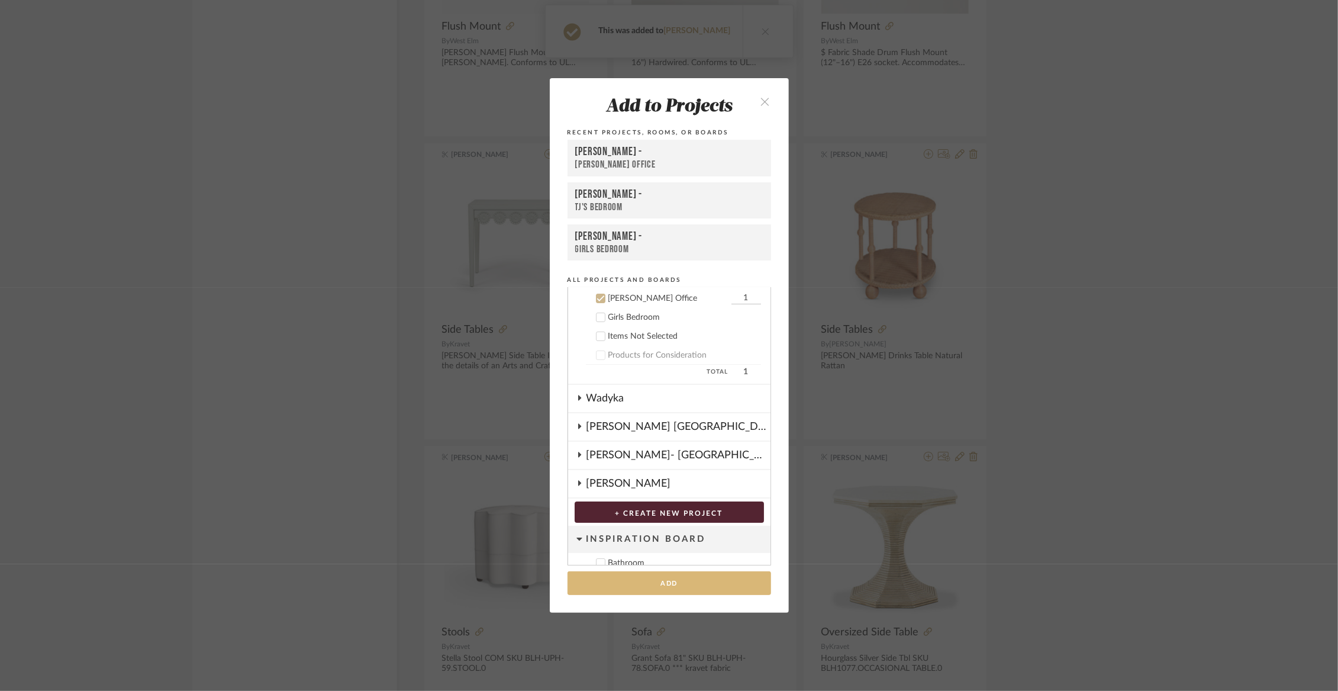
click at [637, 578] on button "Add" at bounding box center [670, 583] width 204 height 24
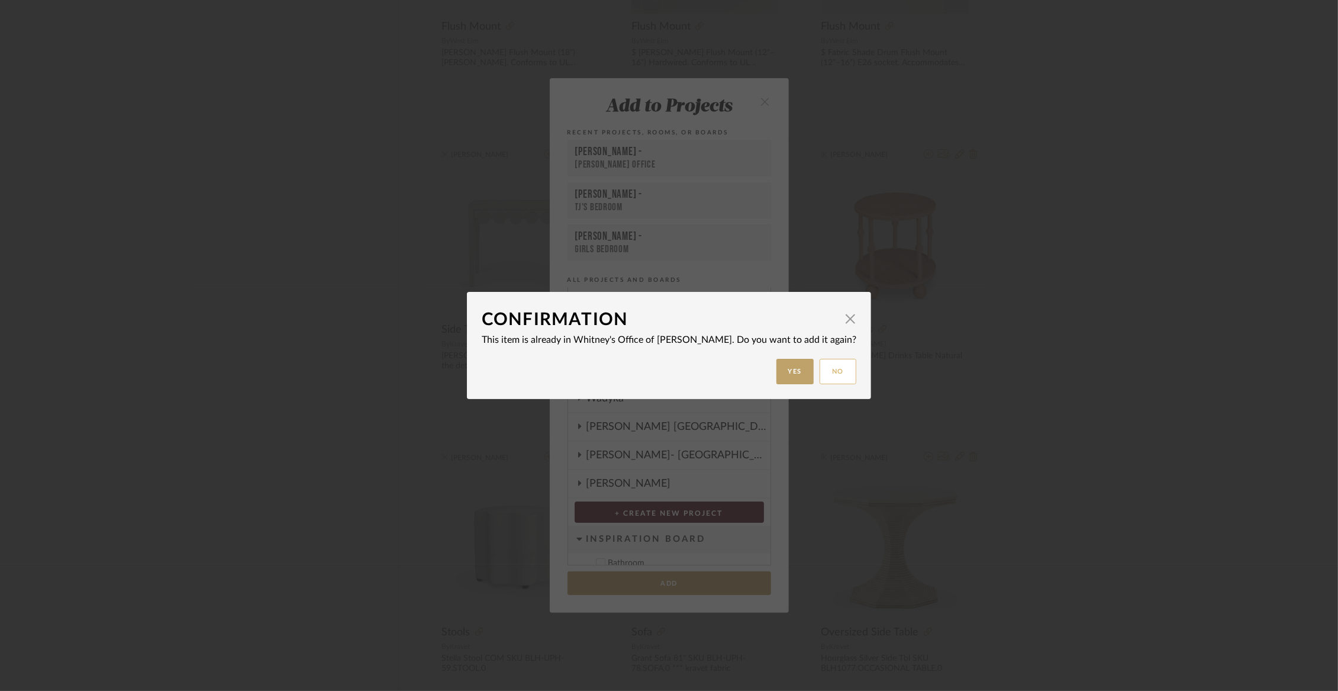
click at [820, 372] on button "No" at bounding box center [838, 371] width 37 height 25
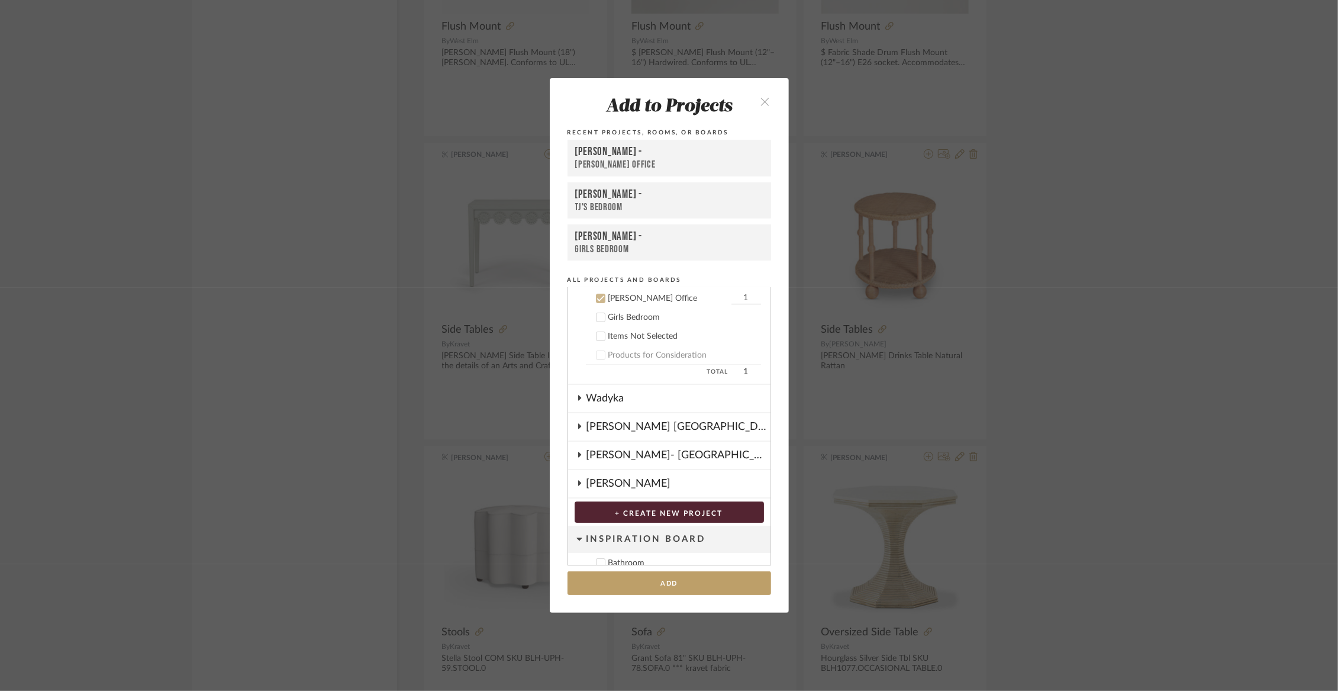
click at [1025, 404] on div "Add to Projects Recent Projects, Rooms, or Boards [PERSON_NAME] Office [PERSON_…" at bounding box center [669, 345] width 1338 height 691
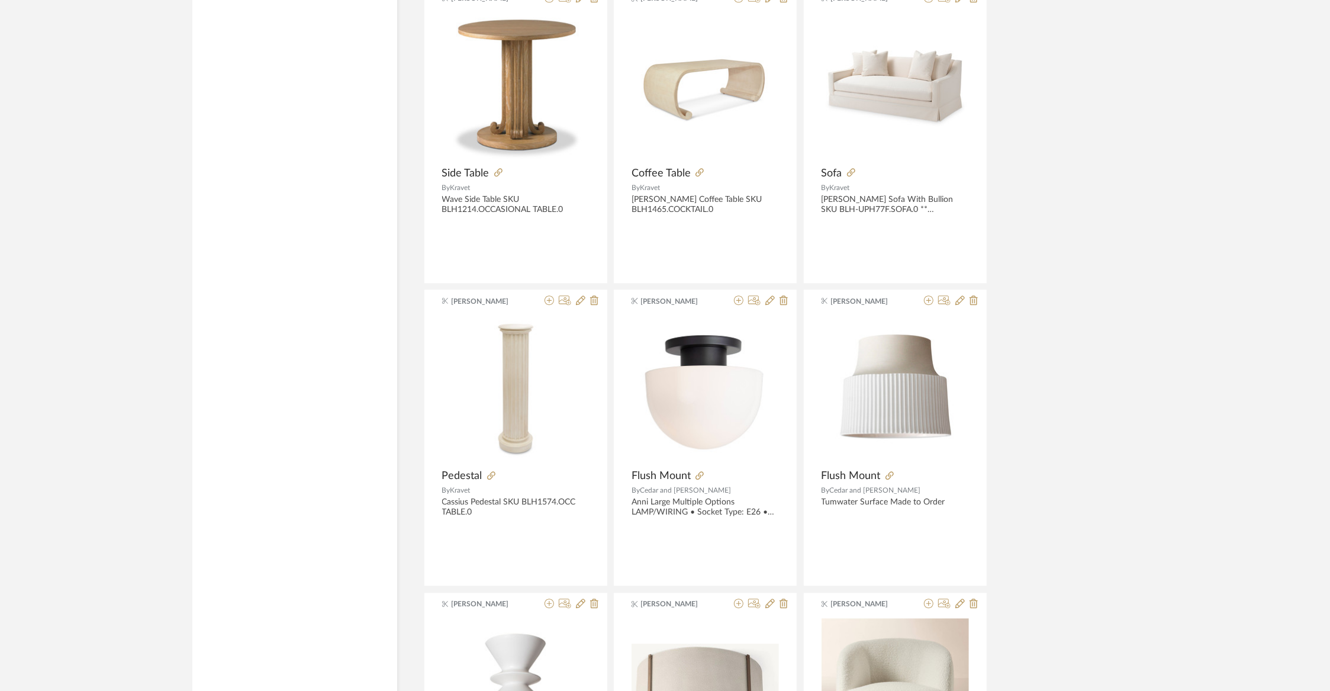
scroll to position [14772, 0]
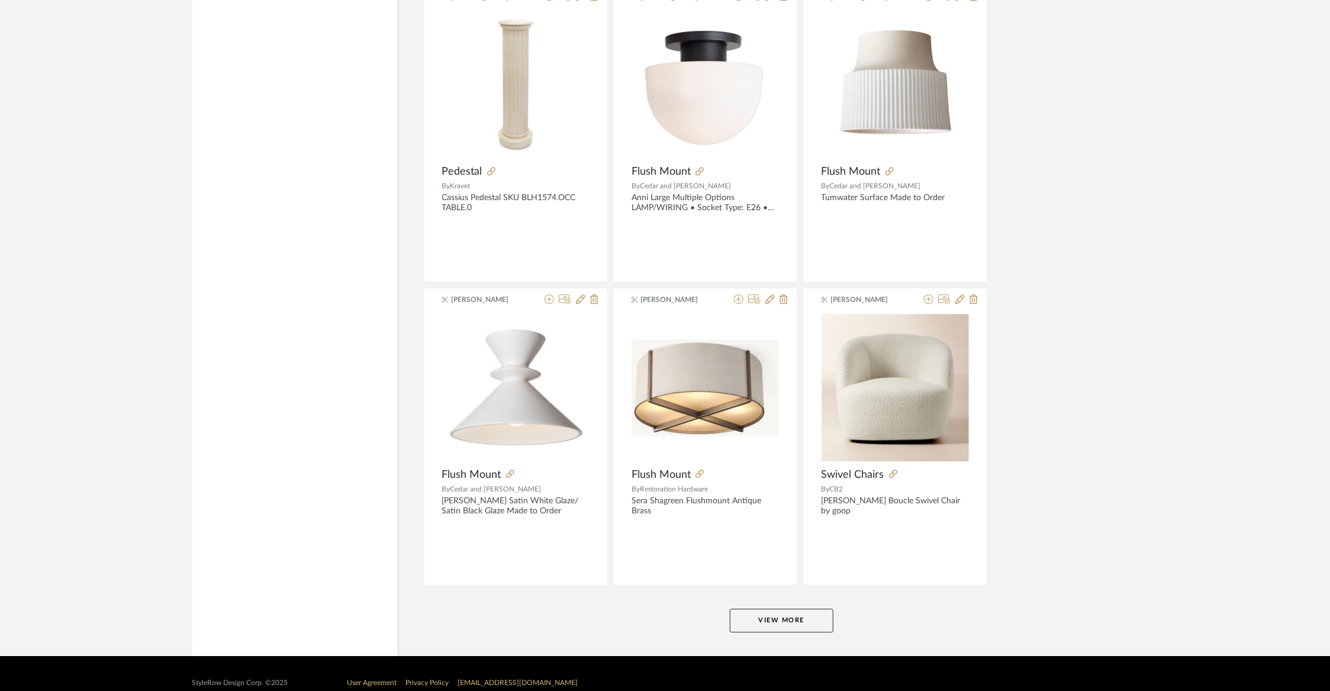
click at [809, 608] on button "View More" at bounding box center [782, 620] width 104 height 24
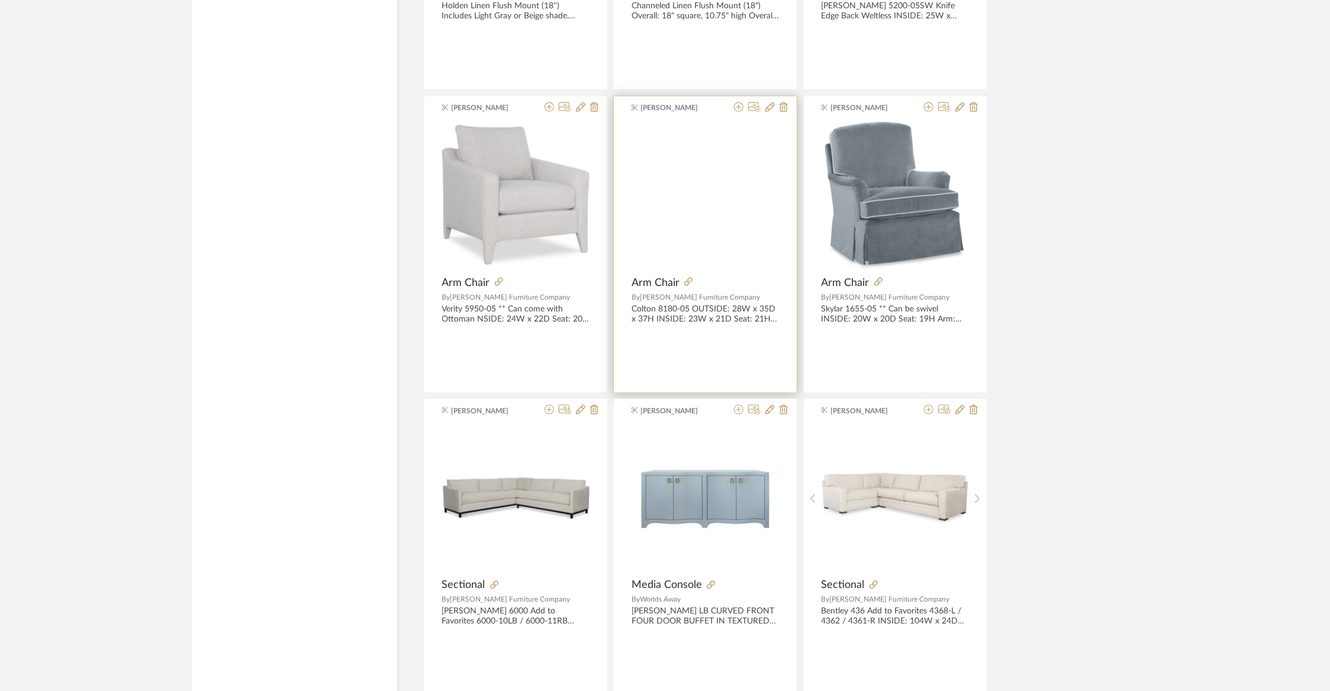
scroll to position [17369, 0]
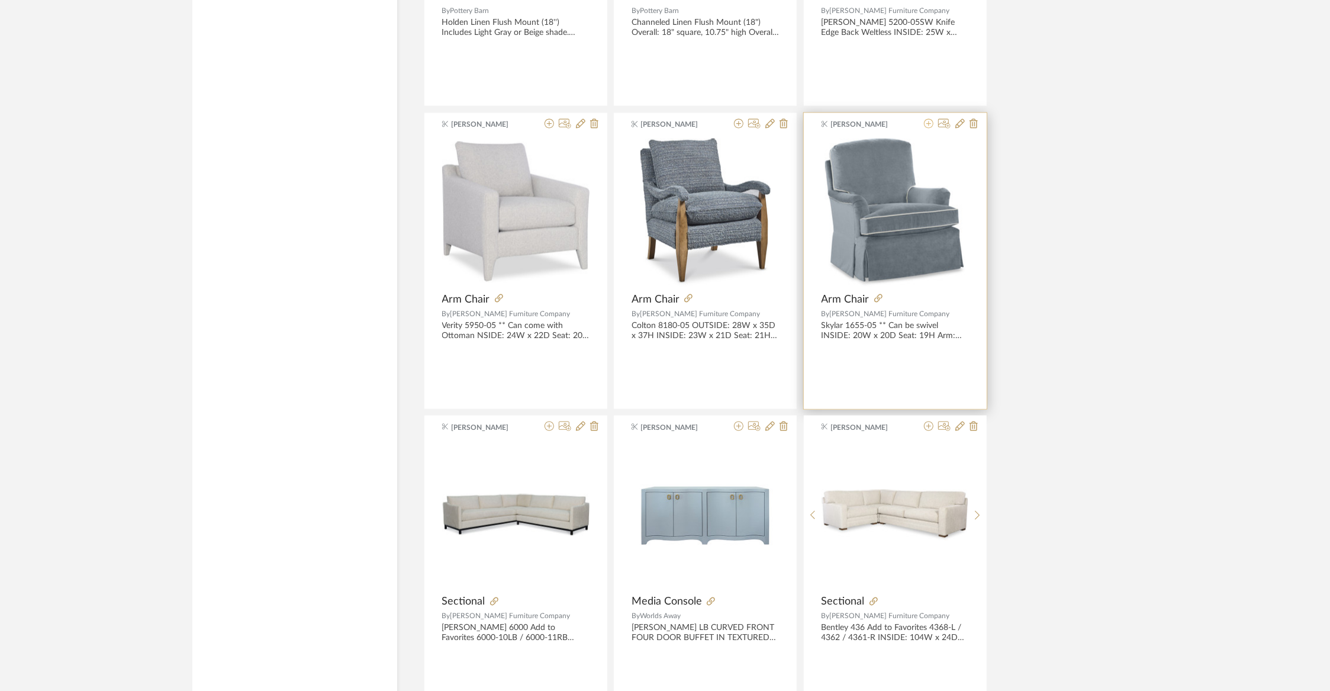
click at [929, 119] on icon at bounding box center [928, 123] width 9 height 9
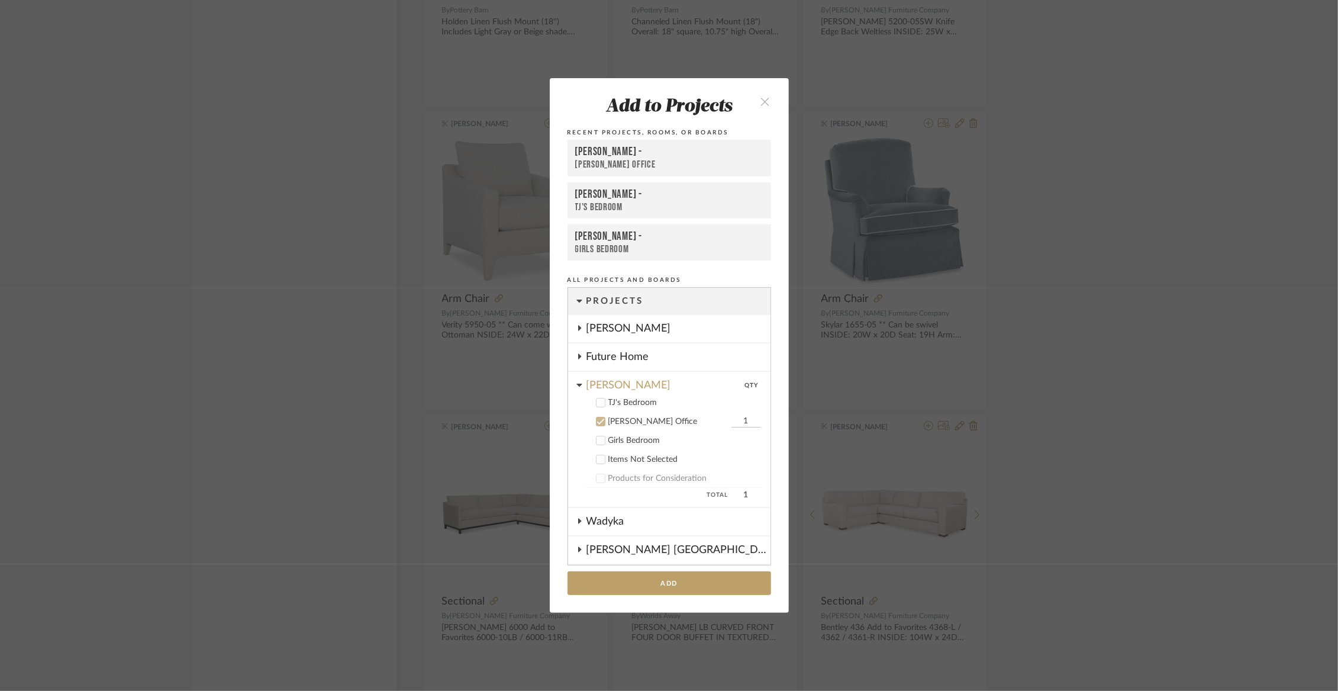
scroll to position [123, 0]
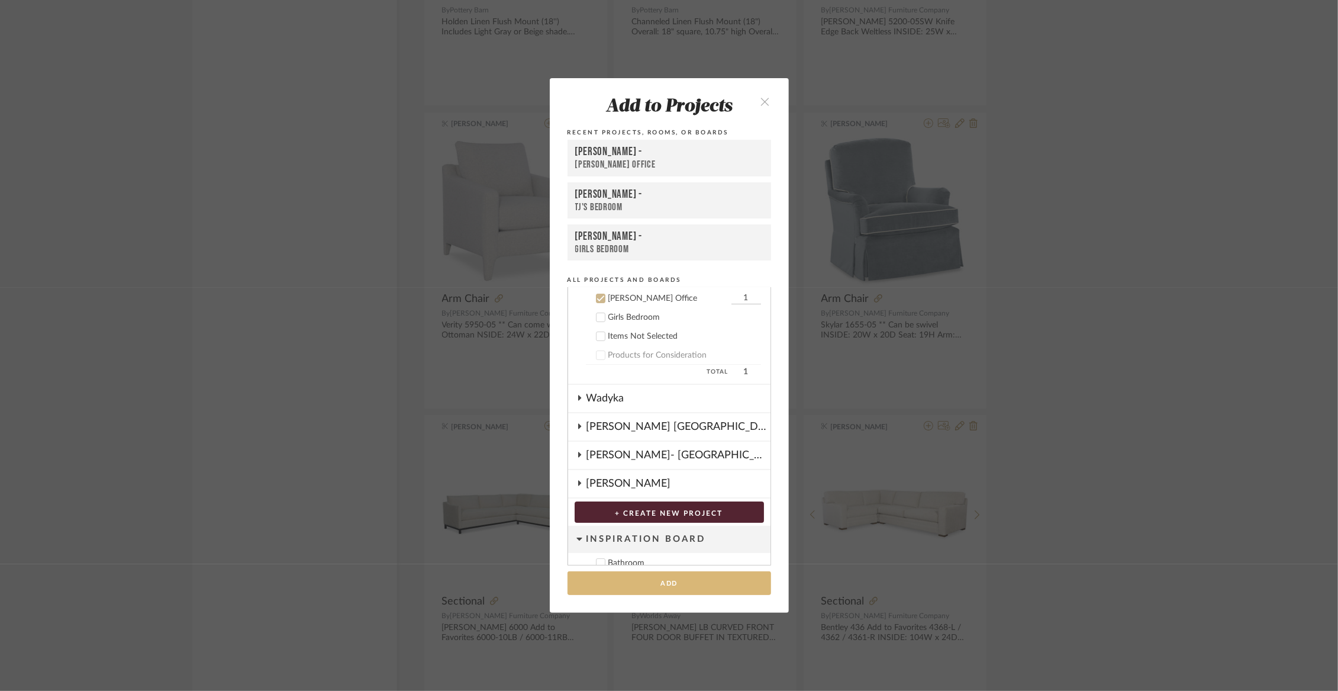
click at [643, 587] on button "Add" at bounding box center [670, 583] width 204 height 24
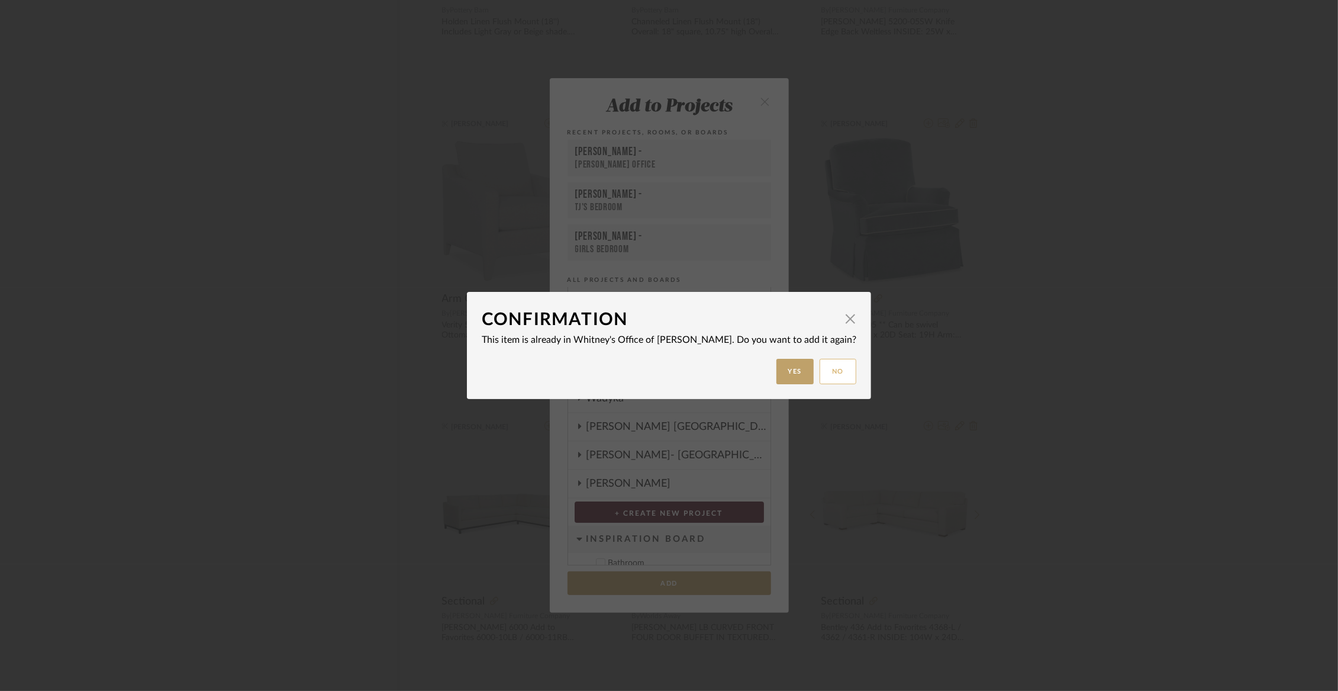
click at [820, 378] on button "No" at bounding box center [838, 371] width 37 height 25
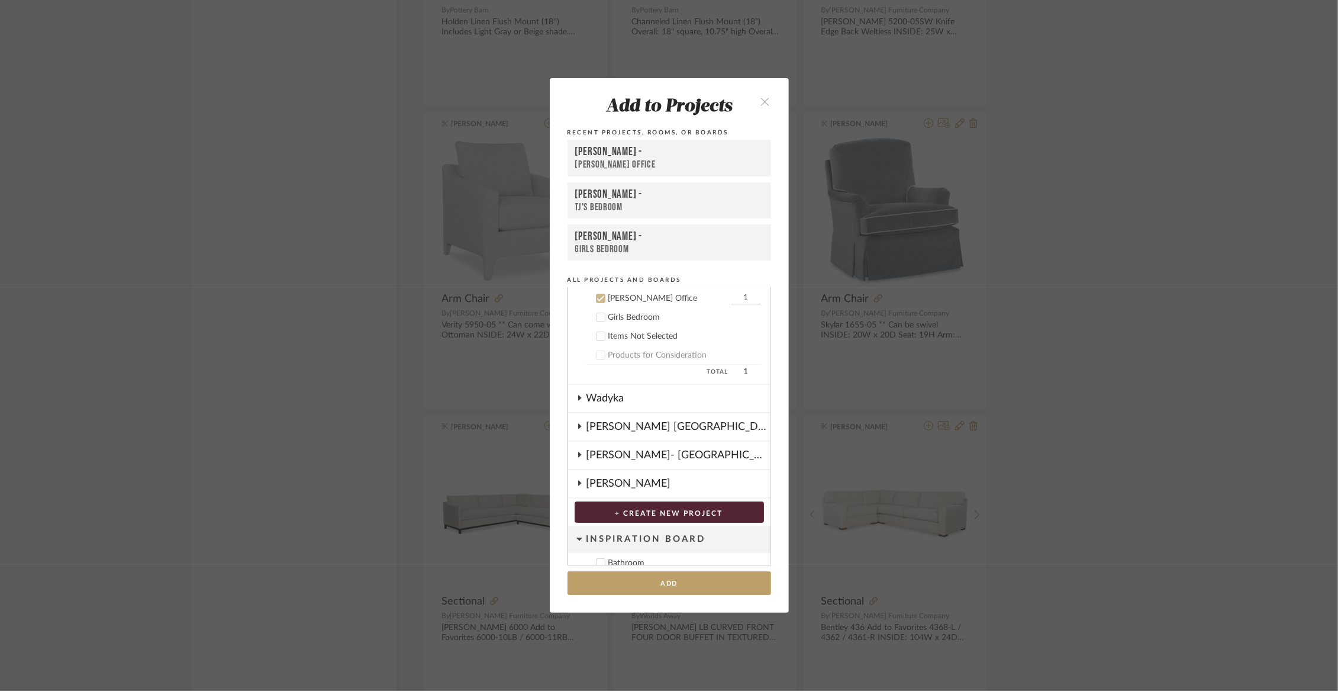
click at [755, 99] on button "close" at bounding box center [765, 101] width 35 height 24
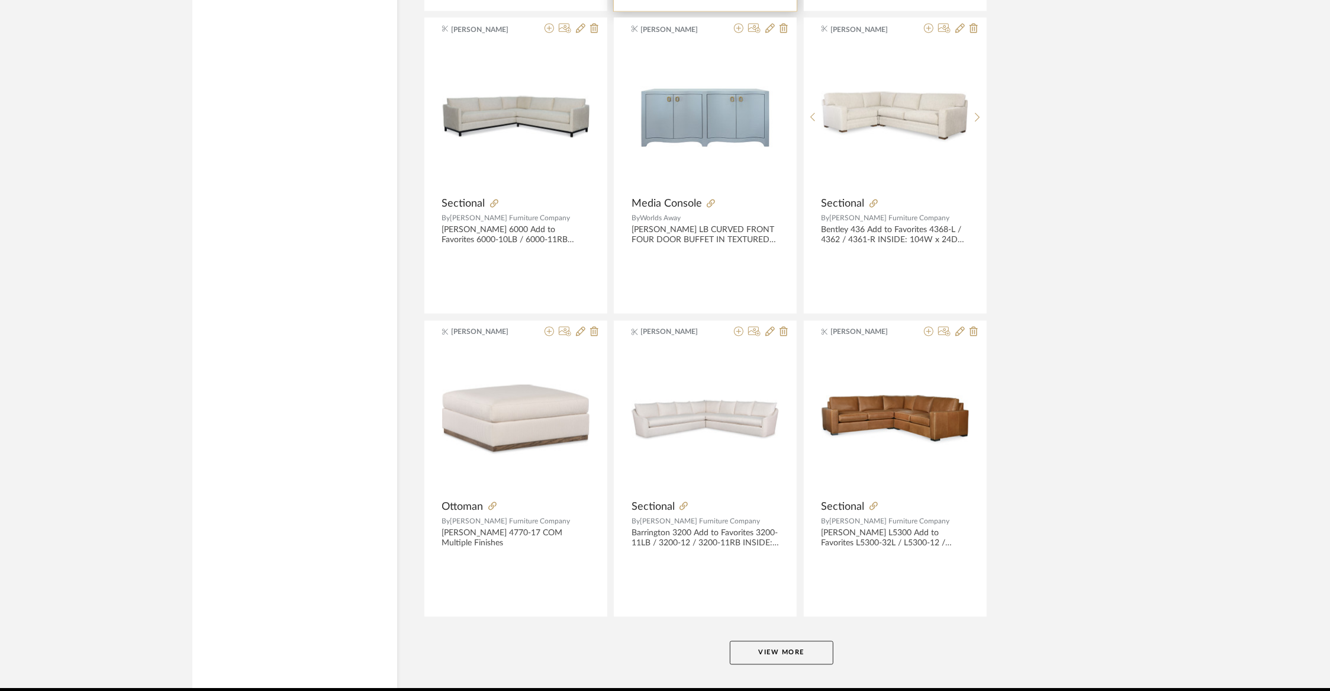
scroll to position [17769, 0]
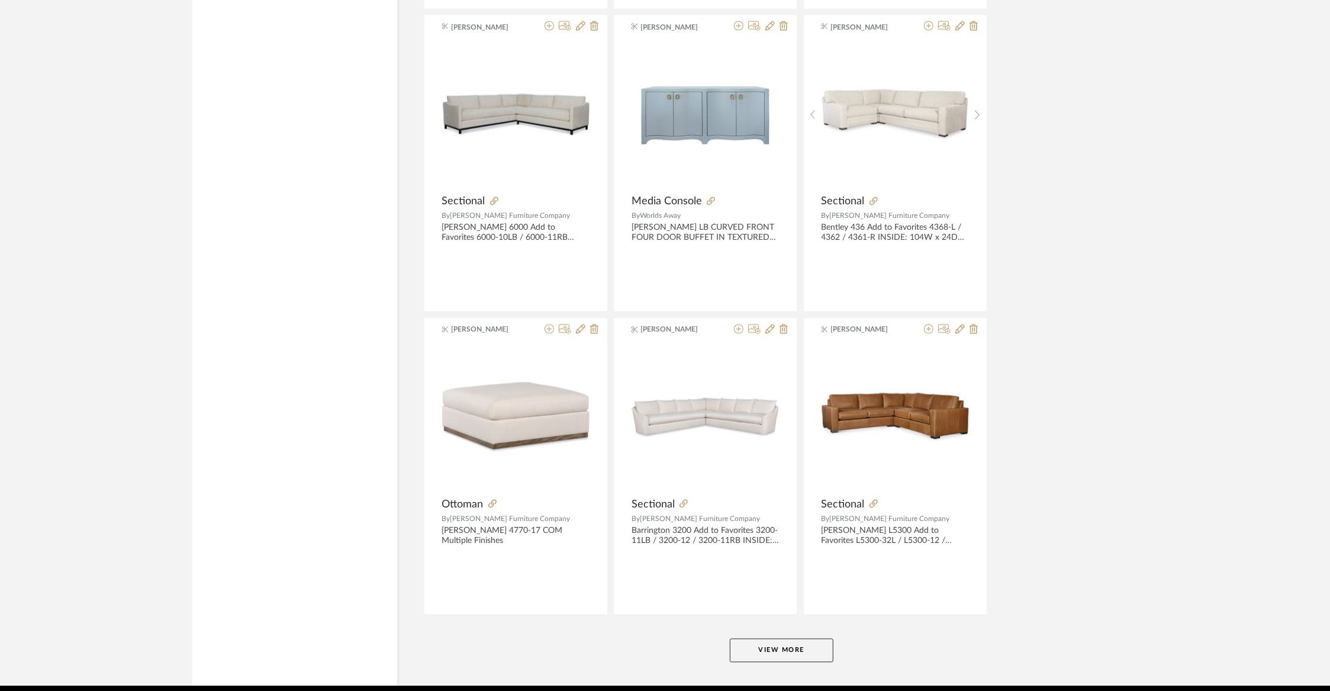
click at [750, 639] on button "View More" at bounding box center [782, 651] width 104 height 24
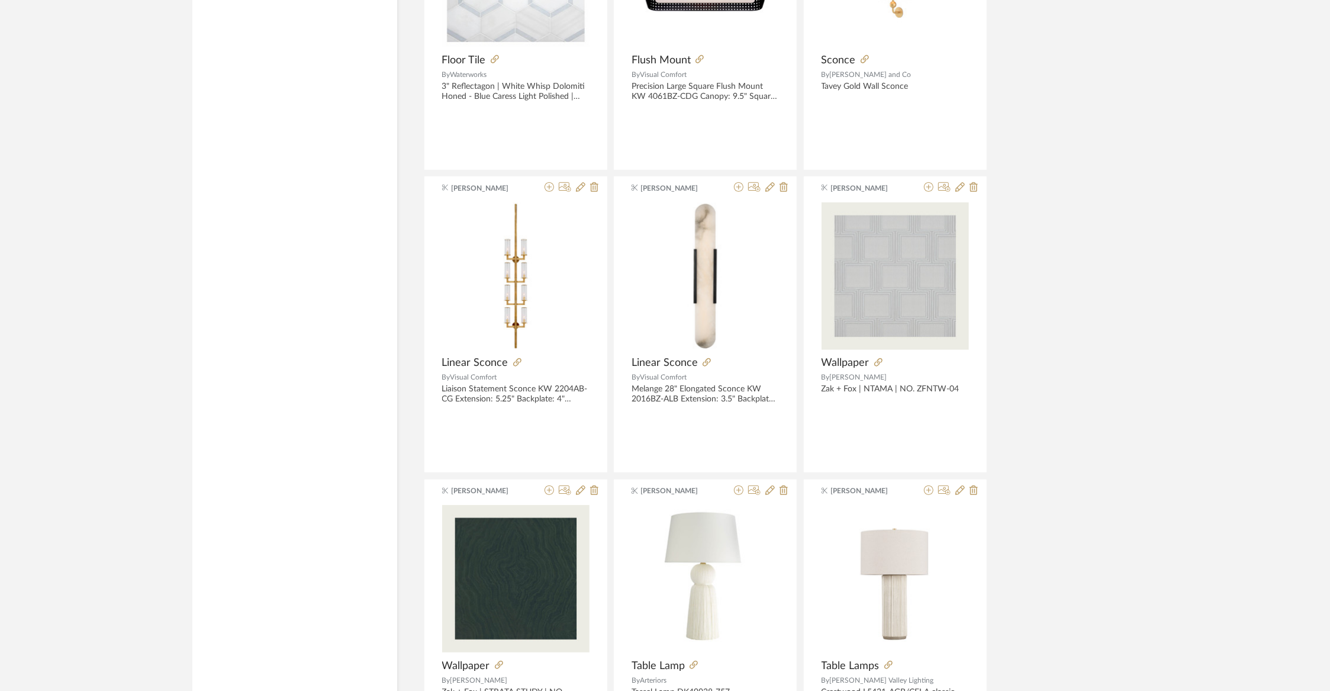
scroll to position [20819, 0]
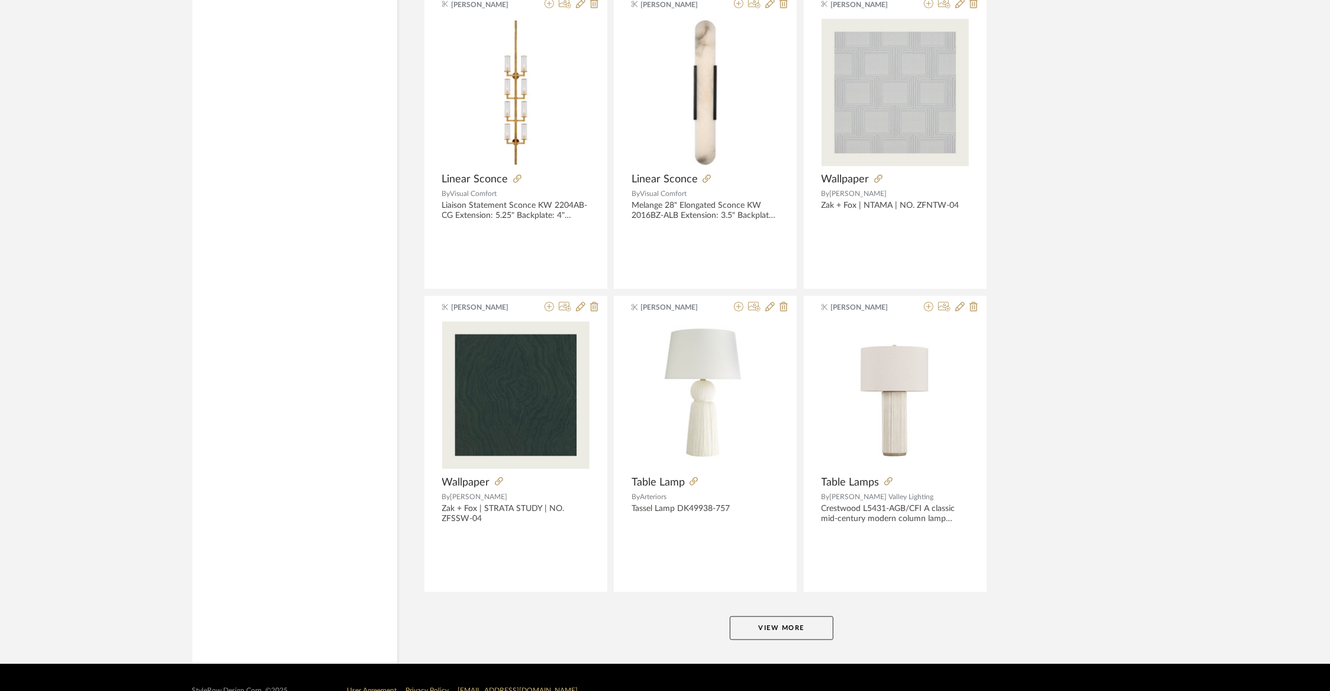
click at [769, 616] on button "View More" at bounding box center [782, 628] width 104 height 24
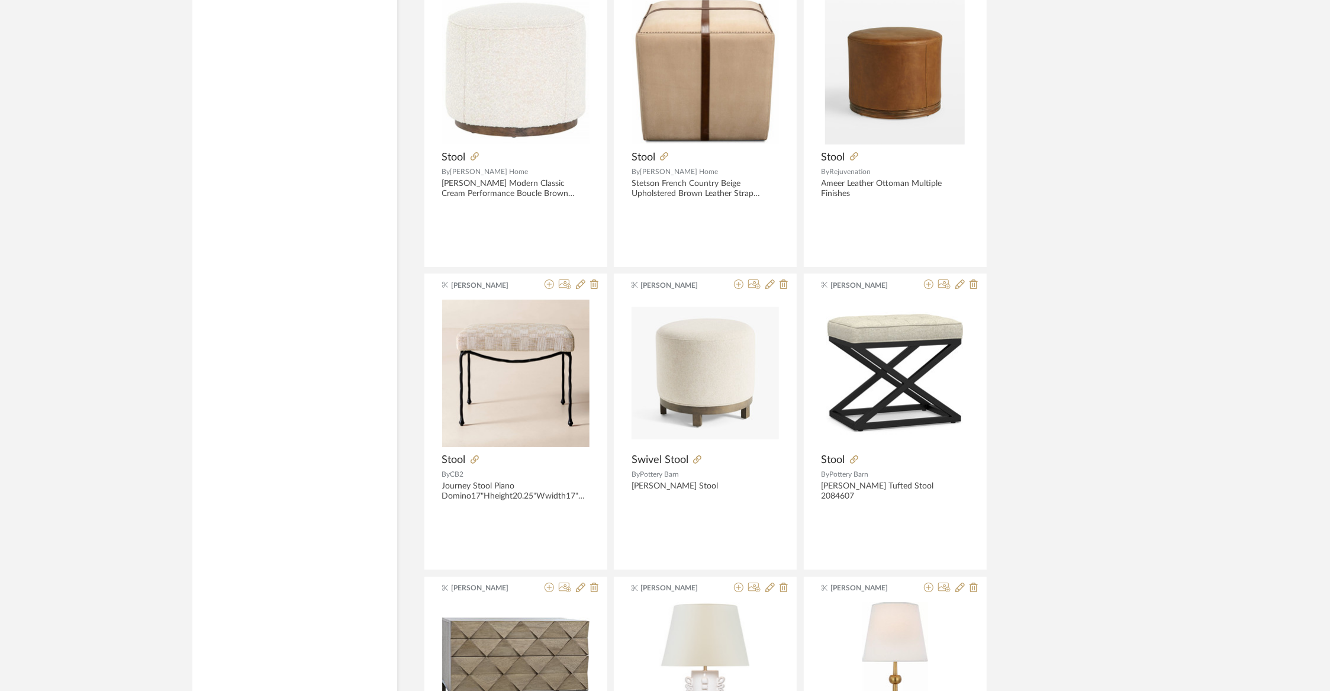
scroll to position [23842, 0]
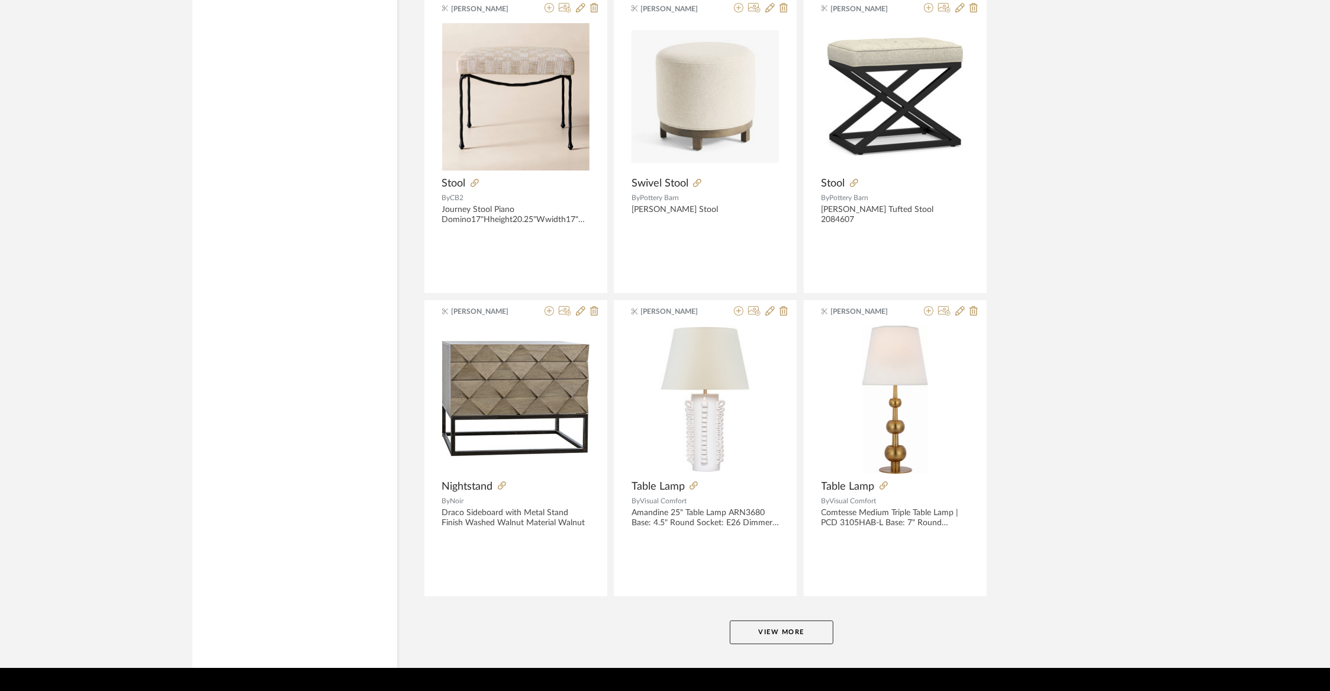
click at [777, 620] on button "View More" at bounding box center [782, 632] width 104 height 24
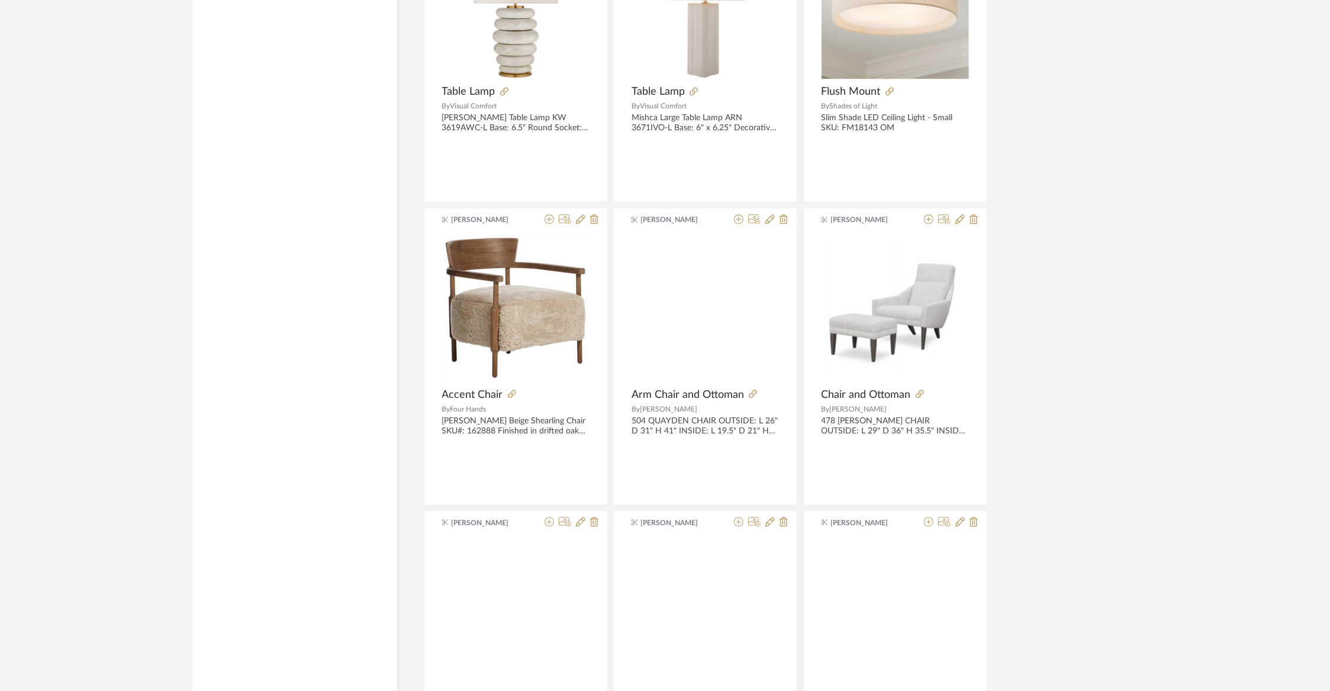
scroll to position [26435, 0]
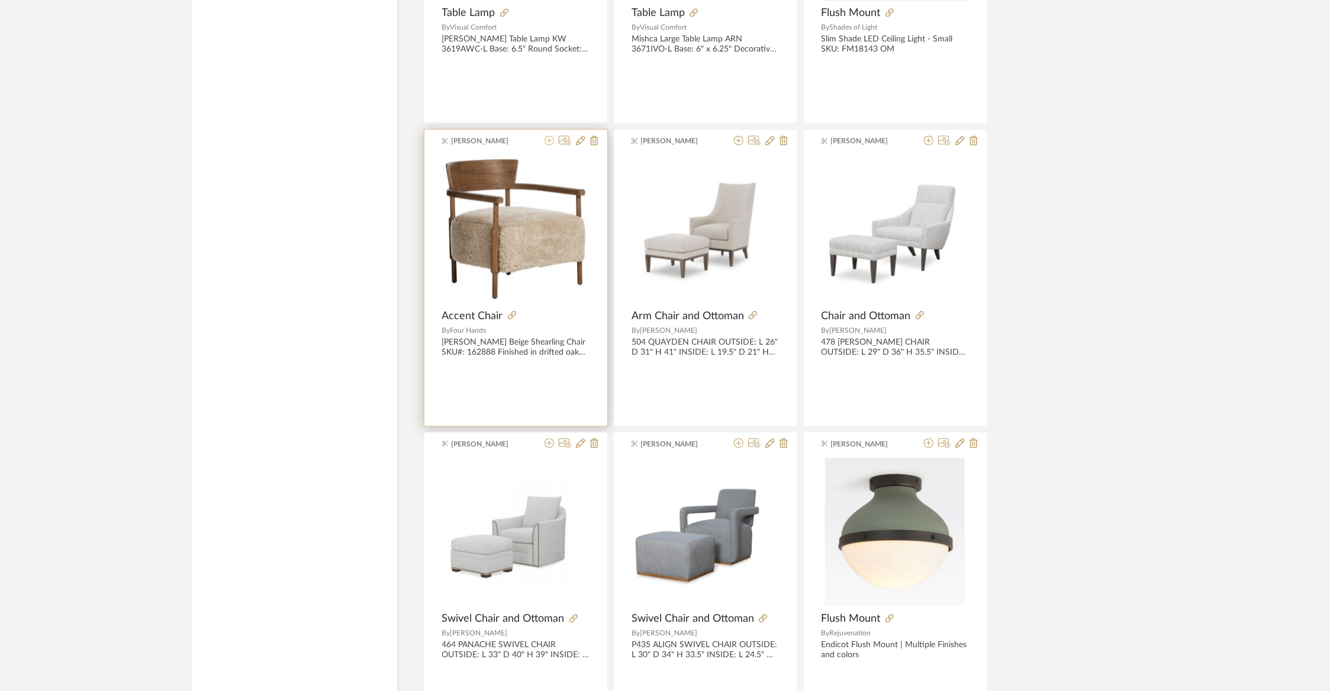
click at [549, 136] on icon at bounding box center [549, 140] width 9 height 9
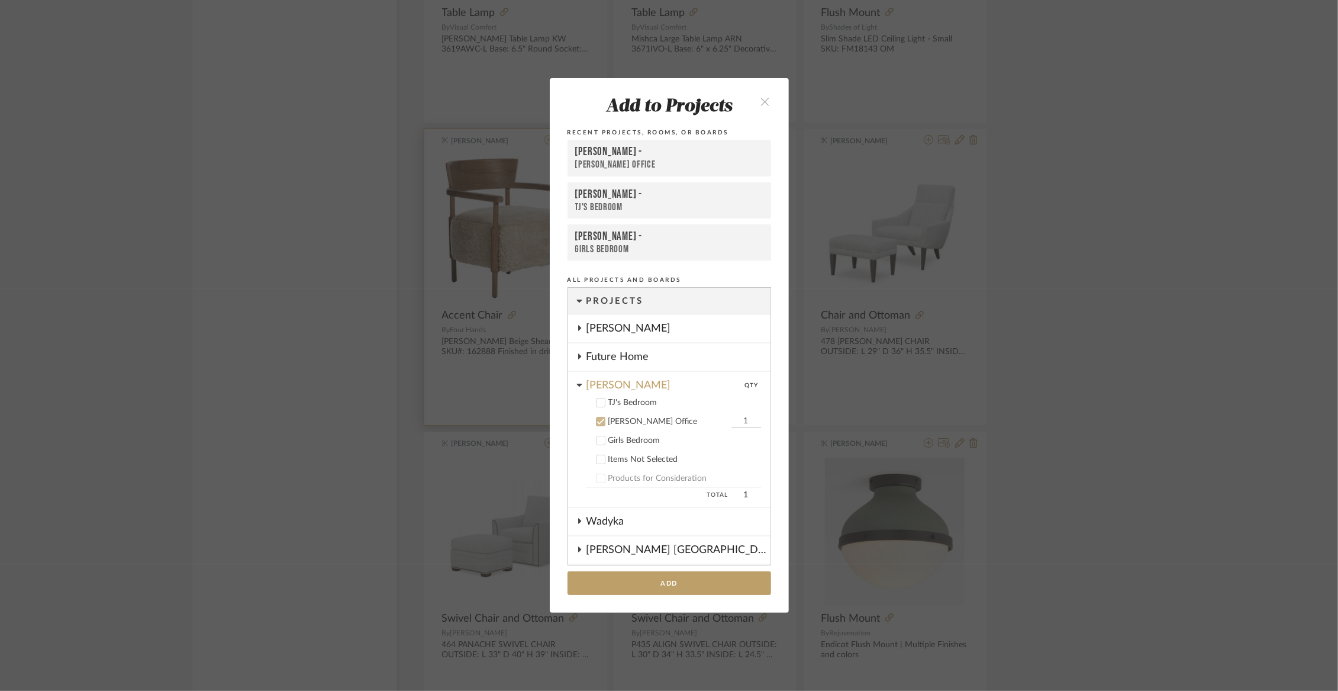
scroll to position [123, 0]
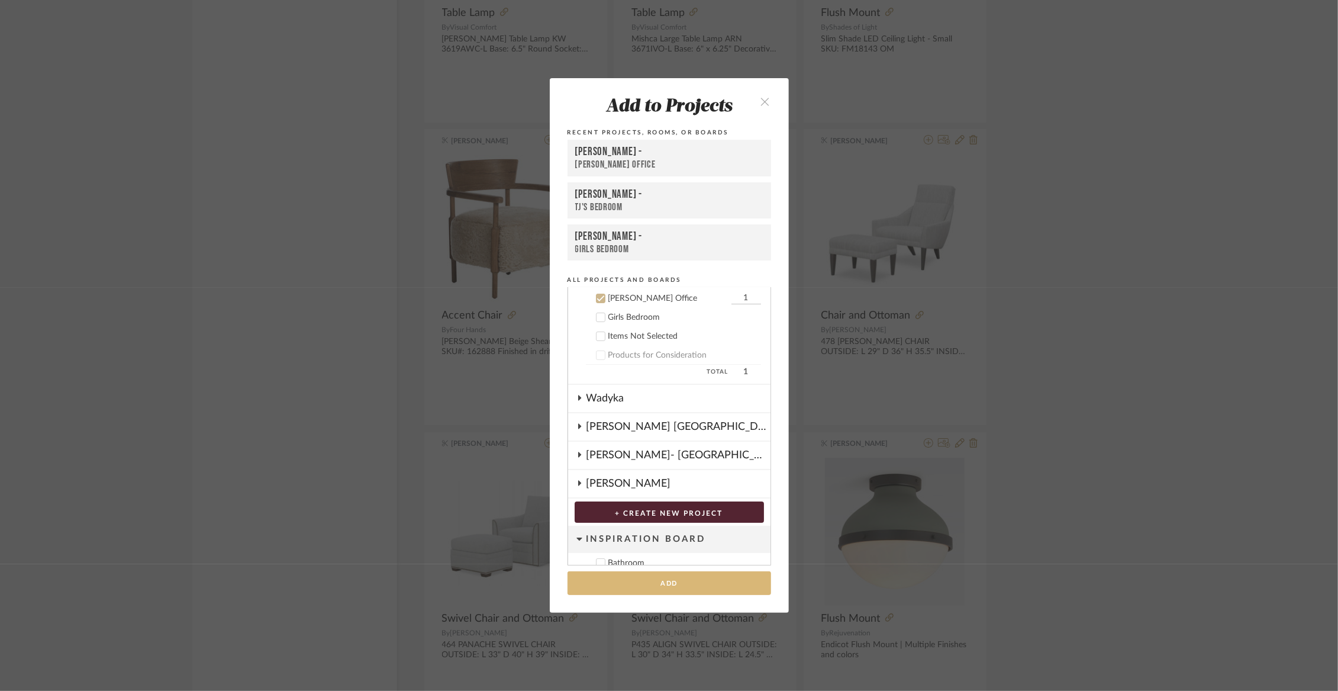
click at [667, 584] on button "Add" at bounding box center [670, 583] width 204 height 24
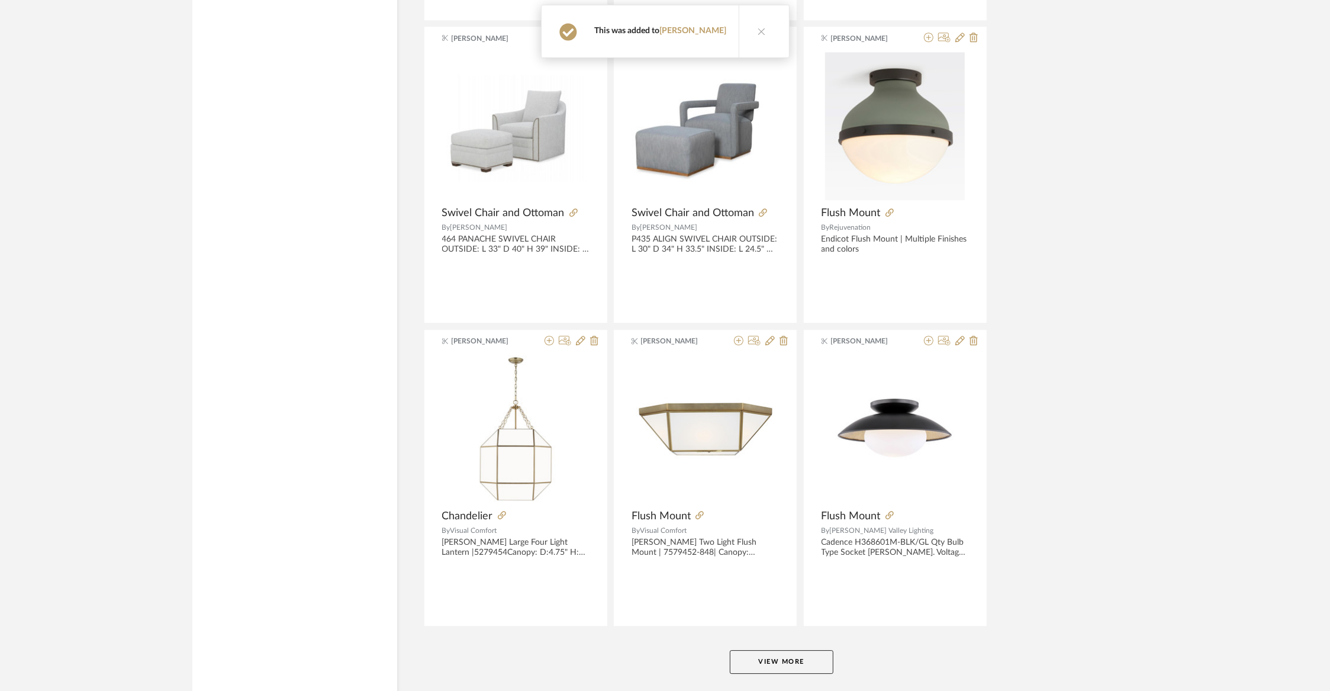
scroll to position [26851, 0]
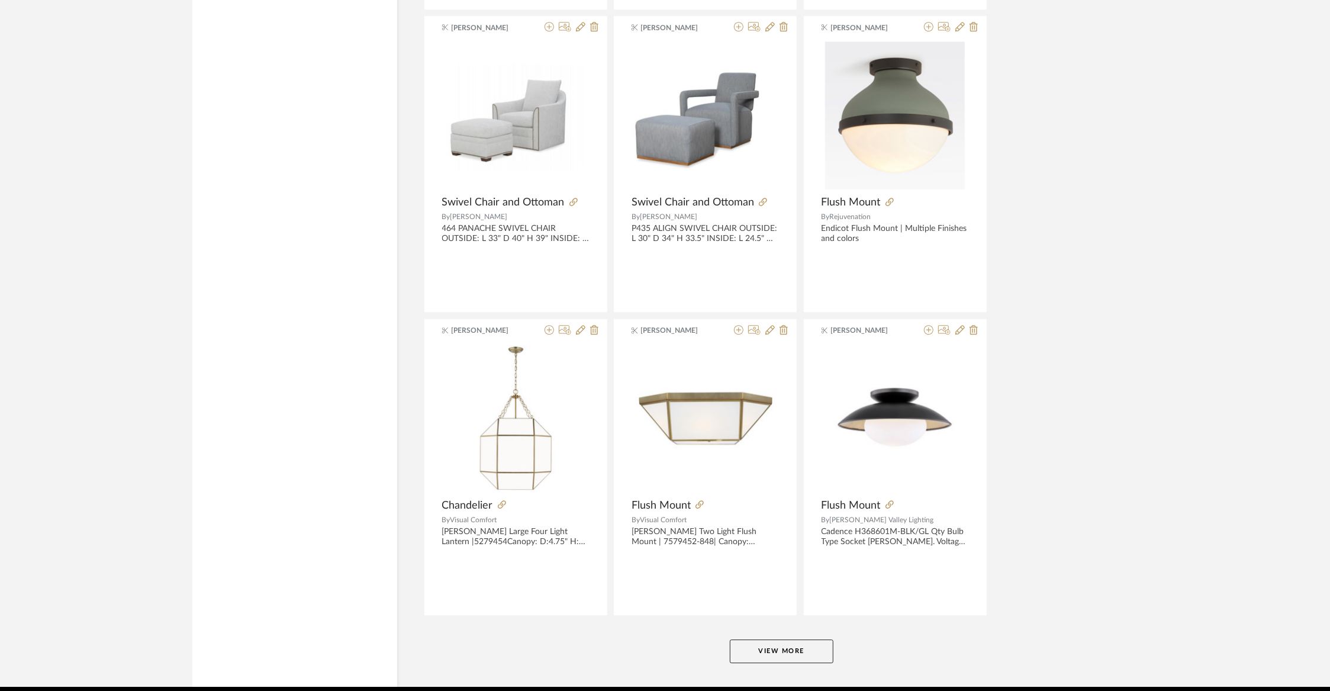
click at [759, 639] on button "View More" at bounding box center [782, 651] width 104 height 24
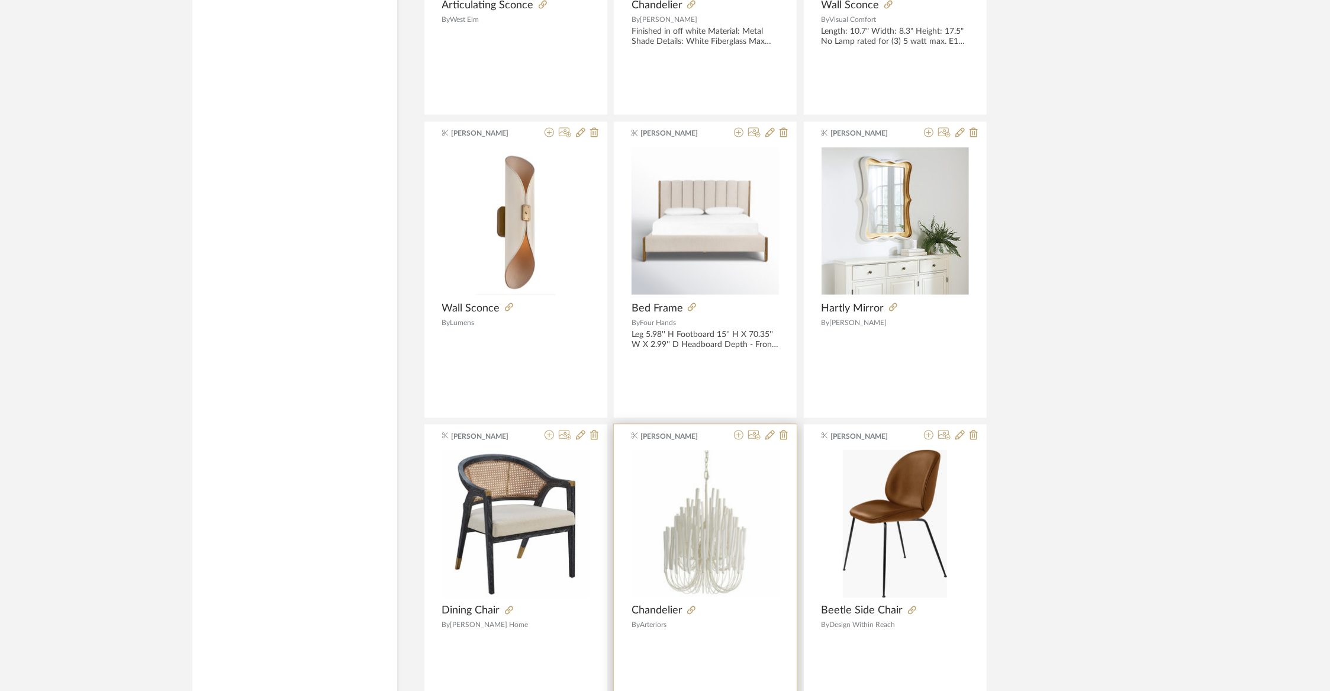
scroll to position [29890, 0]
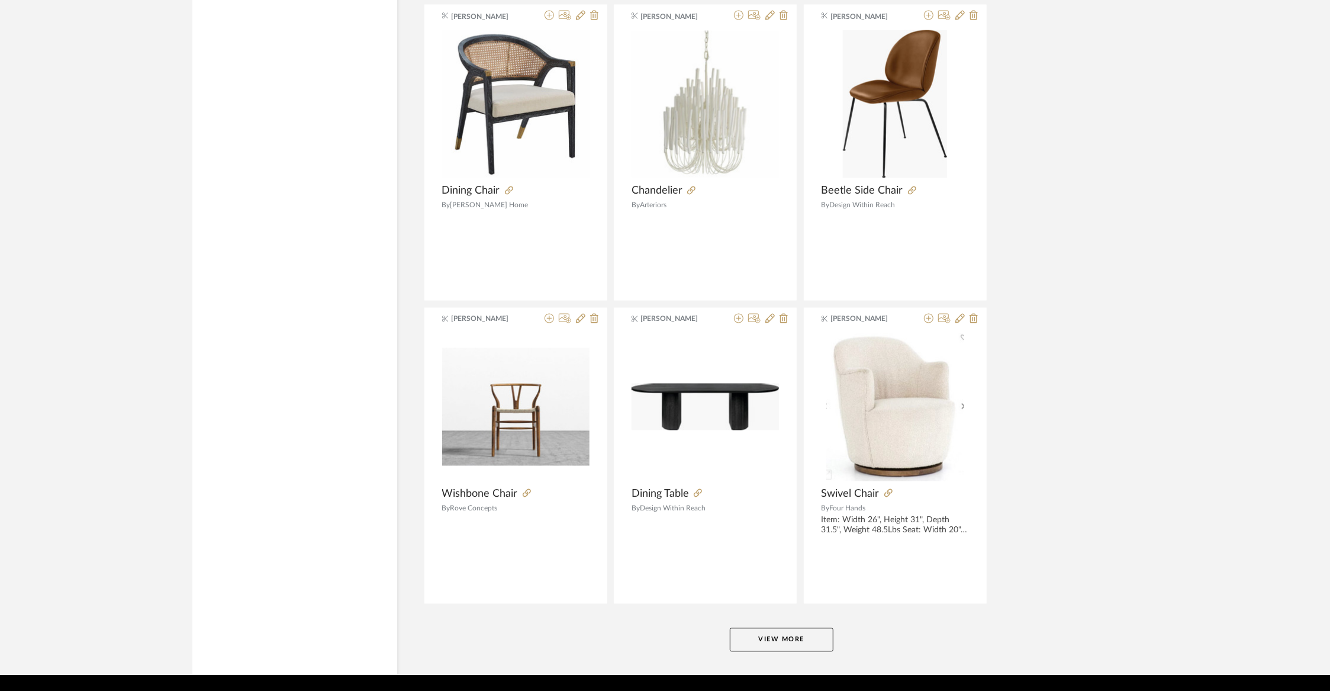
click at [764, 628] on button "View More" at bounding box center [782, 640] width 104 height 24
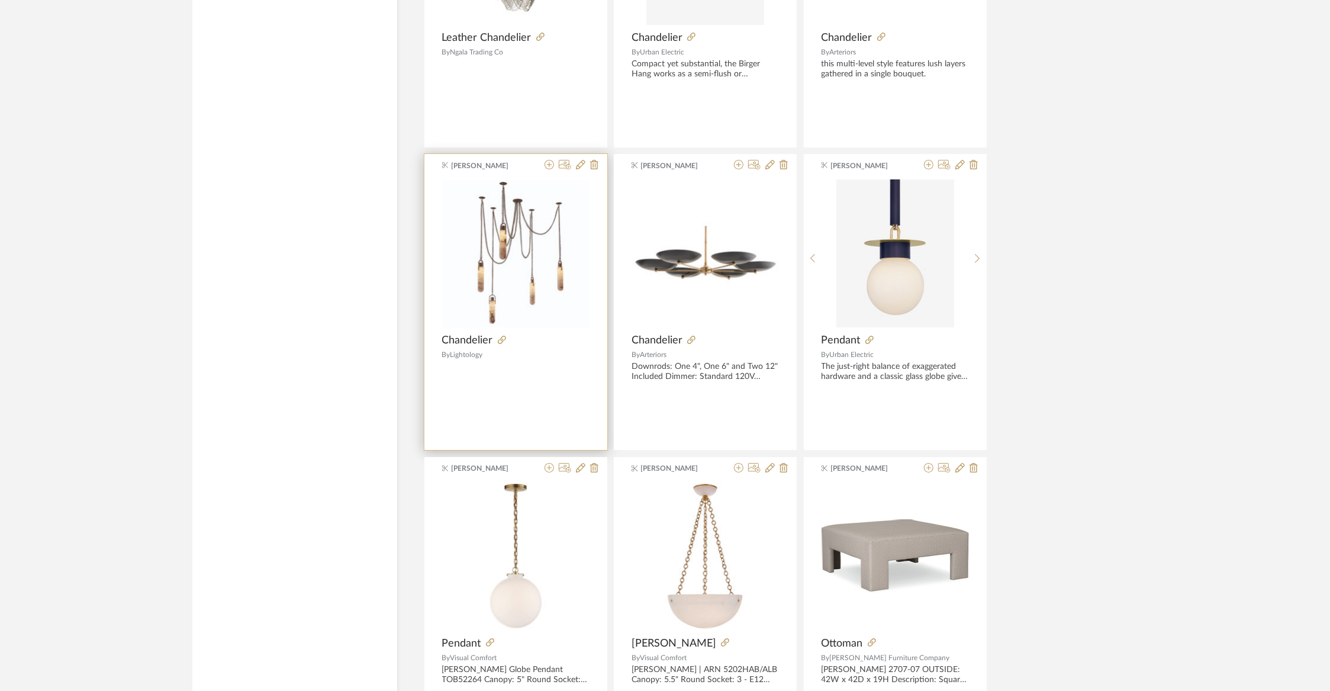
scroll to position [31501, 0]
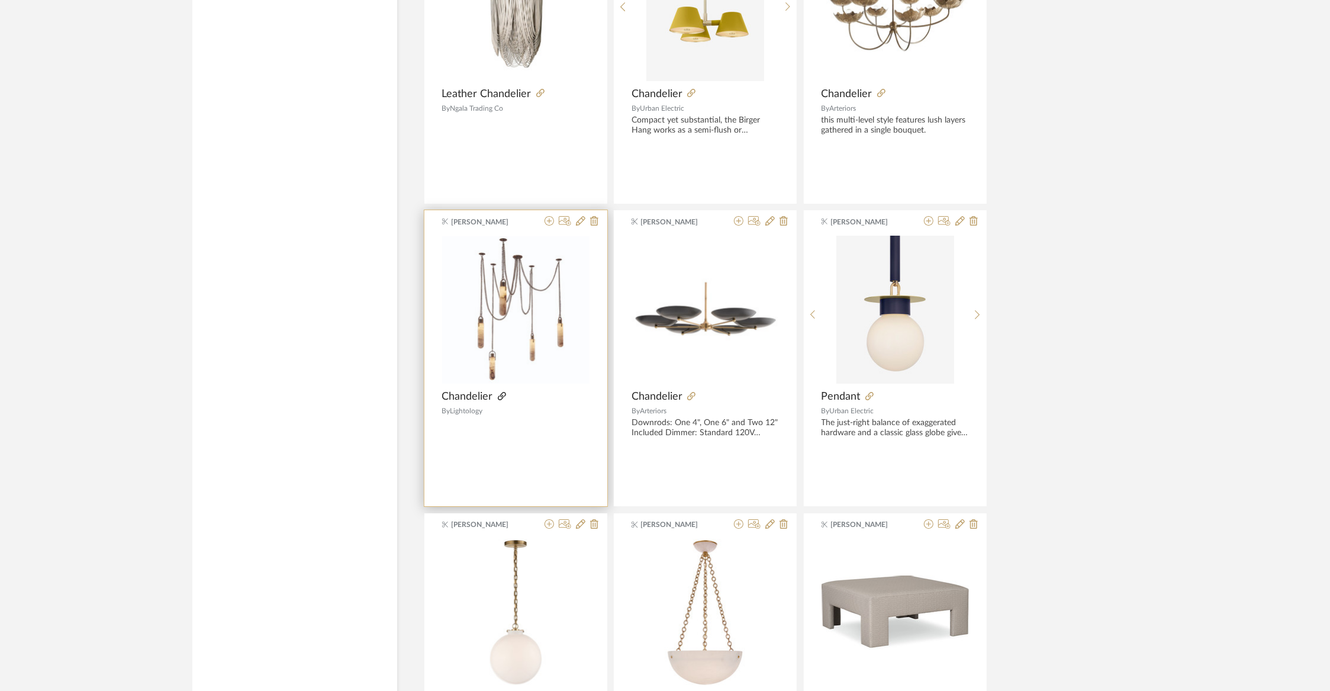
click at [503, 392] on icon at bounding box center [502, 396] width 8 height 8
